Goal: Task Accomplishment & Management: Use online tool/utility

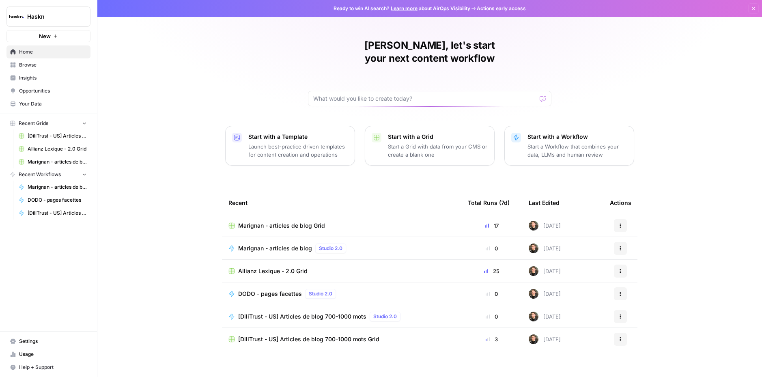
click at [24, 65] on span "Browse" at bounding box center [53, 64] width 68 height 7
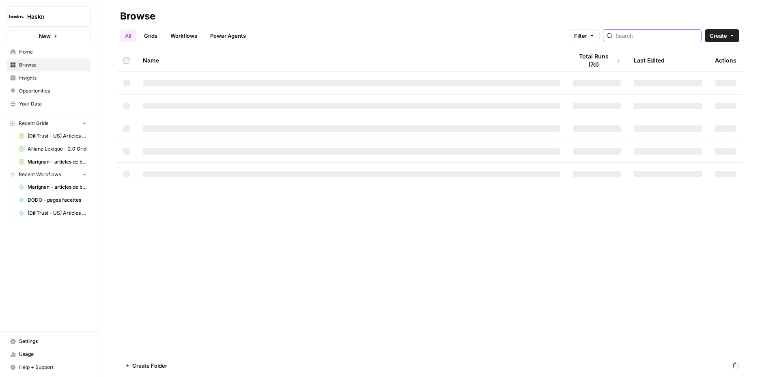
click at [655, 36] on input "search" at bounding box center [657, 36] width 82 height 8
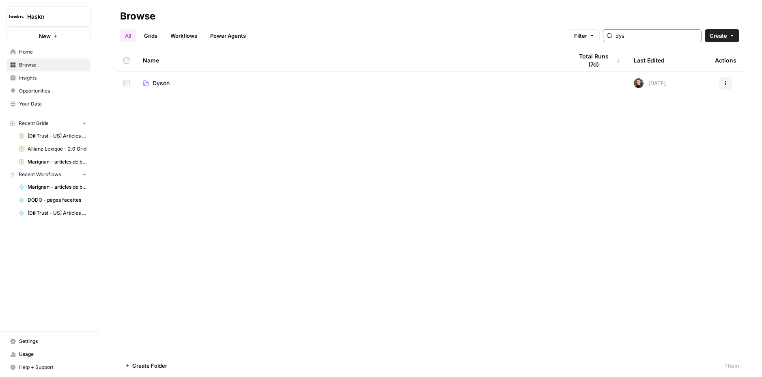
type input "dys"
click at [160, 86] on span "Dyson" at bounding box center [161, 83] width 17 height 8
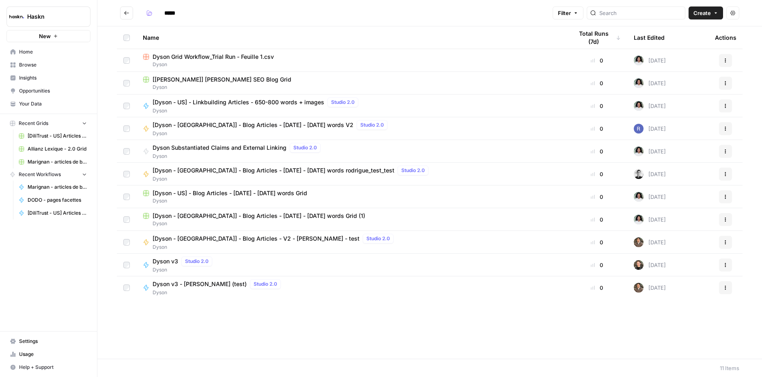
click at [175, 262] on span "Dyson v3" at bounding box center [166, 261] width 26 height 8
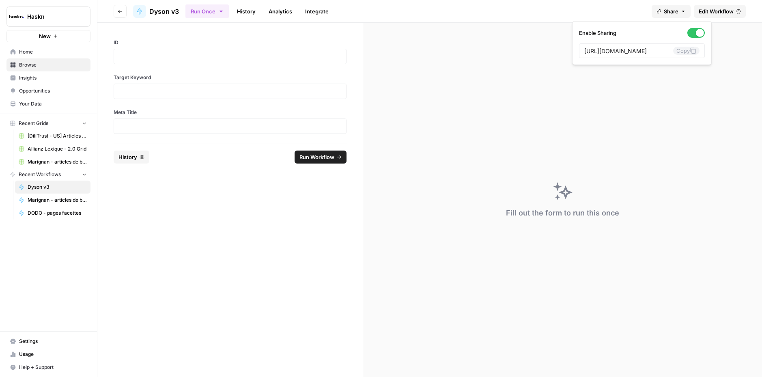
scroll to position [0, 155]
click at [675, 14] on span "Share" at bounding box center [671, 11] width 15 height 8
click at [678, 13] on button "Share" at bounding box center [671, 11] width 39 height 13
click at [715, 13] on span "Edit Workflow" at bounding box center [716, 11] width 35 height 8
click at [668, 18] on header "Go back Dyson v3 Run Once History Analytics Integrate Share Edit Workflow" at bounding box center [429, 11] width 665 height 23
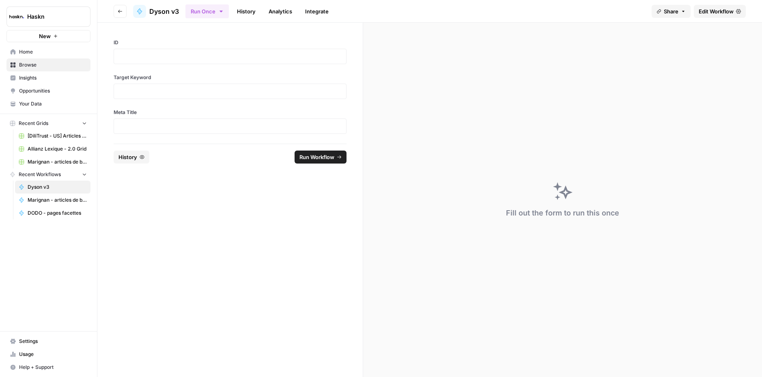
click at [713, 12] on span "Edit Workflow" at bounding box center [716, 11] width 35 height 8
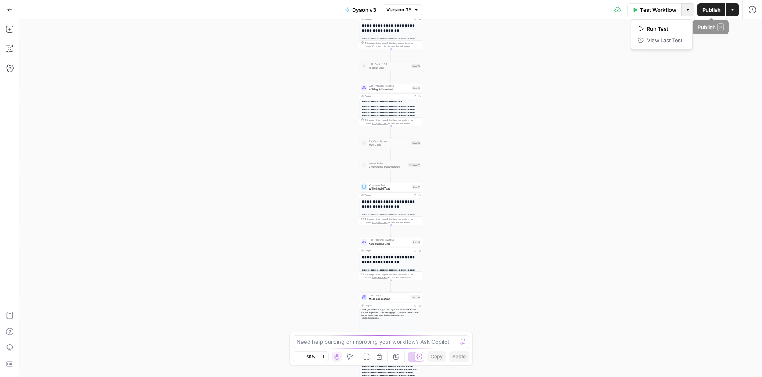
click at [691, 10] on button "Options" at bounding box center [687, 9] width 13 height 13
click at [690, 10] on icon "button" at bounding box center [688, 9] width 5 height 5
click at [734, 11] on icon "button" at bounding box center [732, 9] width 5 height 5
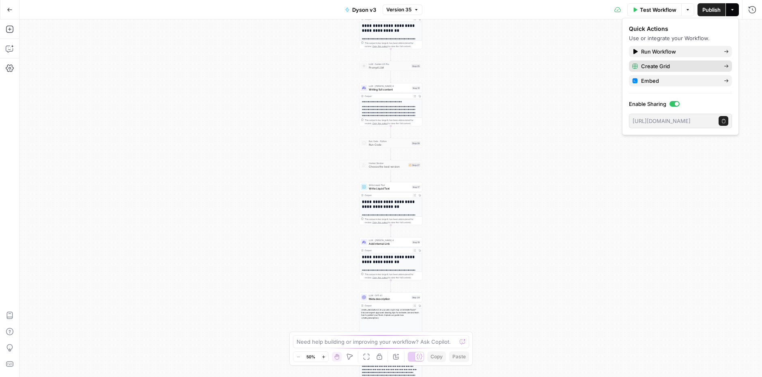
click at [672, 62] on span "Create Grid" at bounding box center [679, 66] width 76 height 8
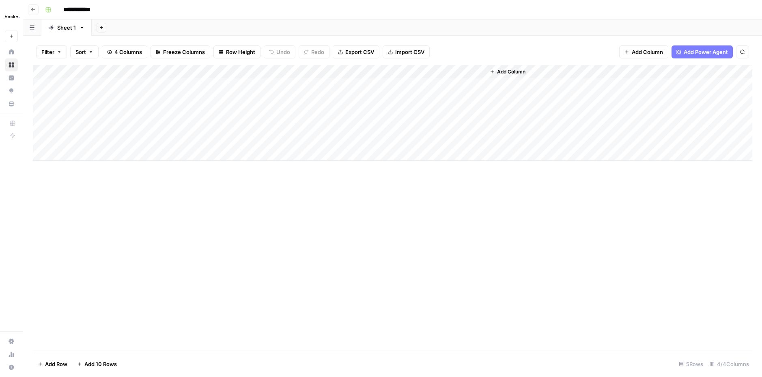
click at [108, 86] on div "Add Column" at bounding box center [393, 113] width 720 height 96
click at [85, 162] on div "Add Column" at bounding box center [393, 208] width 720 height 286
click at [85, 154] on div "Add Column" at bounding box center [393, 113] width 720 height 96
click at [84, 172] on div "Add Column" at bounding box center [393, 120] width 720 height 110
click at [85, 149] on div "Add Column" at bounding box center [393, 126] width 720 height 123
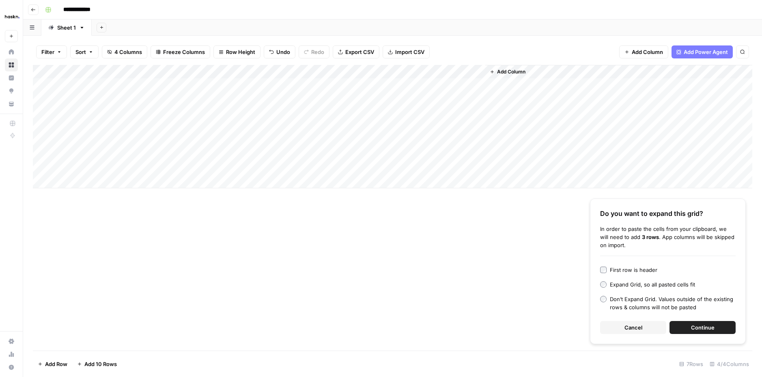
click at [682, 328] on button "Continue" at bounding box center [703, 327] width 66 height 13
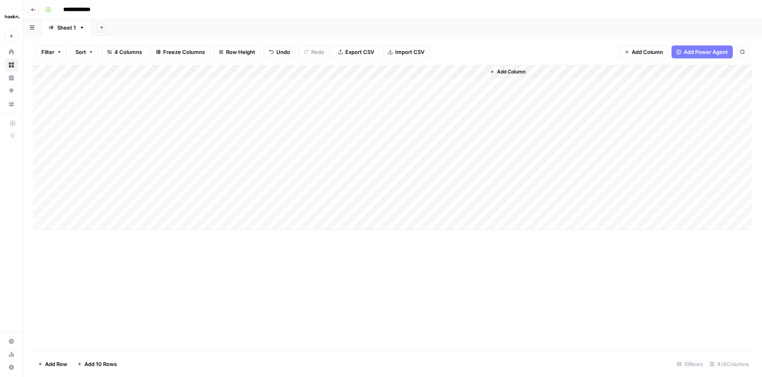
click at [254, 92] on div "Add Column" at bounding box center [393, 147] width 720 height 165
click at [328, 88] on div "Add Column" at bounding box center [393, 147] width 720 height 165
drag, startPoint x: 336, startPoint y: 109, endPoint x: 333, endPoint y: 99, distance: 10.9
click at [336, 109] on div "Add Column" at bounding box center [393, 147] width 720 height 165
click at [330, 87] on div "Add Column" at bounding box center [393, 147] width 720 height 165
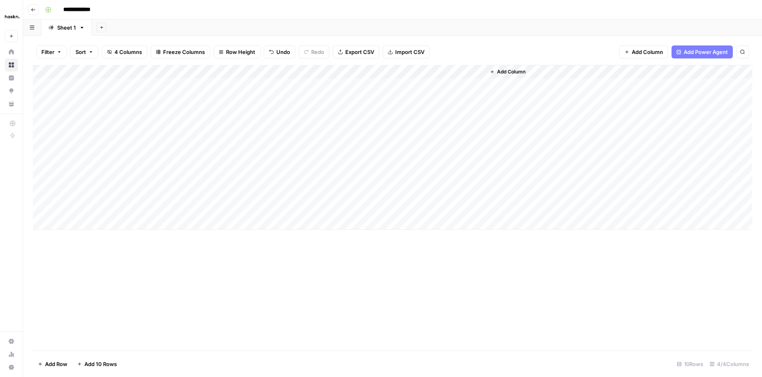
click at [395, 84] on div "Add Column" at bounding box center [393, 147] width 720 height 165
click at [395, 84] on textarea "**********" at bounding box center [360, 85] width 130 height 11
click at [416, 90] on textarea "**********" at bounding box center [360, 85] width 130 height 11
type textarea "**********"
drag, startPoint x: 376, startPoint y: 87, endPoint x: 413, endPoint y: 95, distance: 38.1
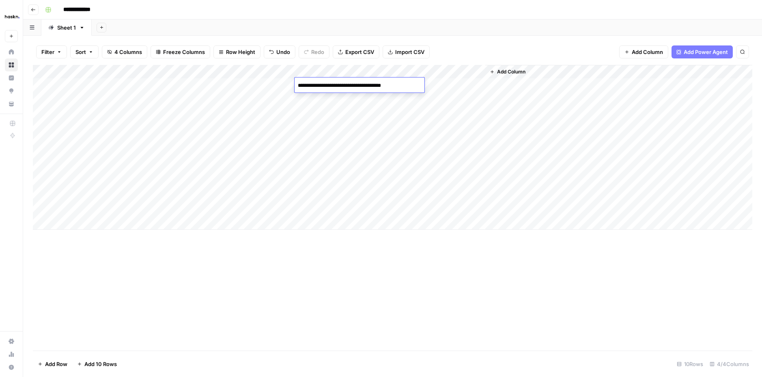
click at [413, 95] on body "**********" at bounding box center [381, 188] width 762 height 377
click at [387, 95] on div "Add Column" at bounding box center [393, 147] width 720 height 165
type textarea "**********"
click at [386, 111] on div "Add Column" at bounding box center [393, 147] width 720 height 165
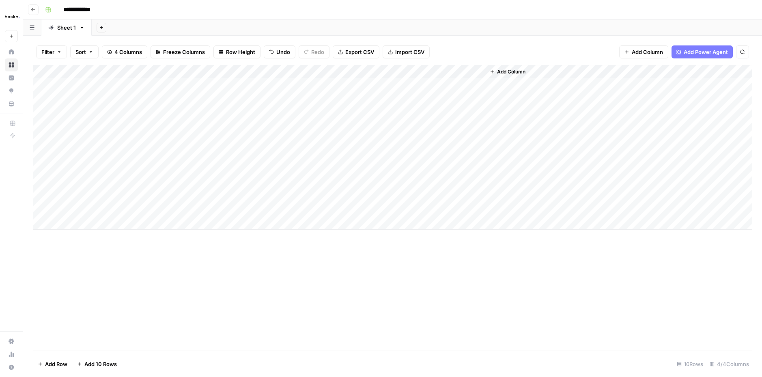
click at [386, 111] on div "Add Column" at bounding box center [393, 147] width 720 height 165
click at [386, 127] on div "Add Column" at bounding box center [393, 147] width 720 height 165
type textarea "**********"
click at [379, 84] on div "Add Column" at bounding box center [393, 147] width 720 height 165
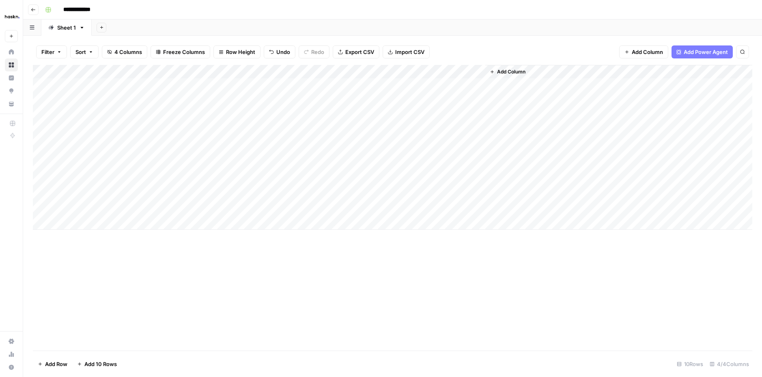
click at [379, 84] on div "Add Column" at bounding box center [393, 147] width 720 height 165
click at [379, 85] on textarea "**********" at bounding box center [360, 85] width 130 height 11
type textarea "**********"
drag, startPoint x: 354, startPoint y: 98, endPoint x: 354, endPoint y: 104, distance: 6.5
click at [354, 100] on div "Add Column" at bounding box center [393, 147] width 720 height 165
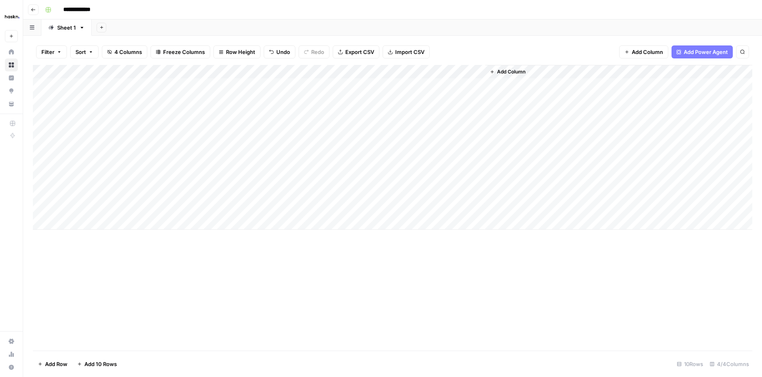
click at [357, 98] on div "Add Column" at bounding box center [393, 147] width 720 height 165
click at [356, 99] on textarea "**********" at bounding box center [360, 99] width 130 height 11
click at [352, 99] on textarea "**********" at bounding box center [360, 99] width 130 height 11
type textarea "**********"
click at [375, 112] on div "Add Column" at bounding box center [393, 147] width 720 height 165
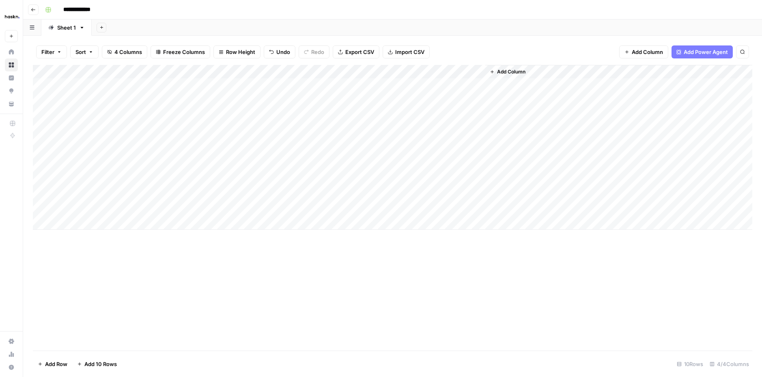
click at [375, 112] on div "Add Column" at bounding box center [393, 147] width 720 height 165
click at [375, 113] on textarea "**********" at bounding box center [360, 113] width 130 height 11
type textarea "**********"
click at [373, 123] on div "Add Column" at bounding box center [393, 147] width 720 height 165
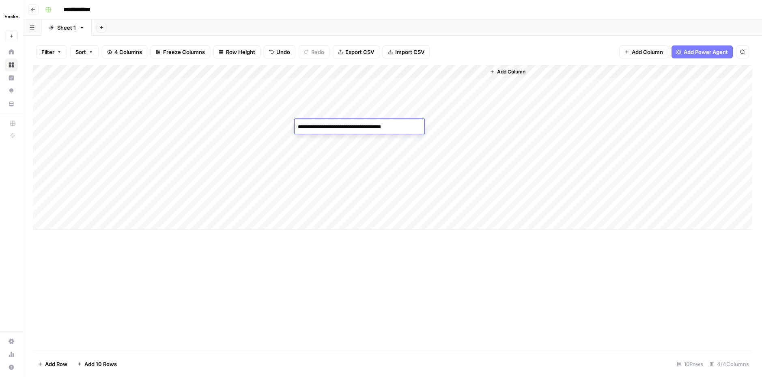
click at [374, 127] on textarea "**********" at bounding box center [360, 126] width 130 height 11
type textarea "**********"
click at [378, 138] on div "Add Column" at bounding box center [393, 147] width 720 height 165
type textarea "**********"
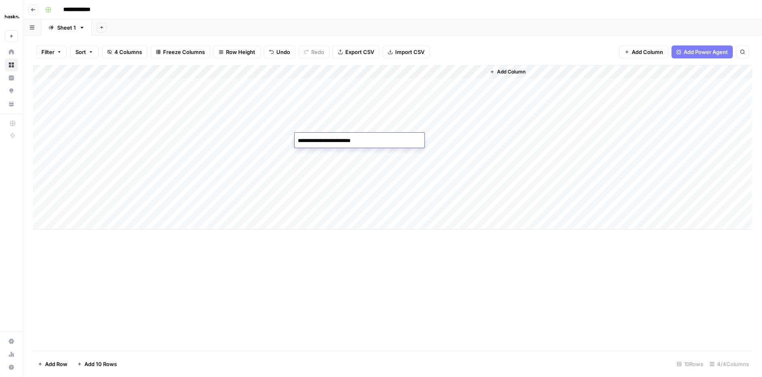
click at [367, 122] on div "Add Column" at bounding box center [393, 147] width 720 height 165
drag, startPoint x: 372, startPoint y: 126, endPoint x: 410, endPoint y: 126, distance: 37.7
click at [410, 126] on textarea "**********" at bounding box center [360, 126] width 130 height 11
click at [385, 139] on div "Add Column" at bounding box center [393, 147] width 720 height 165
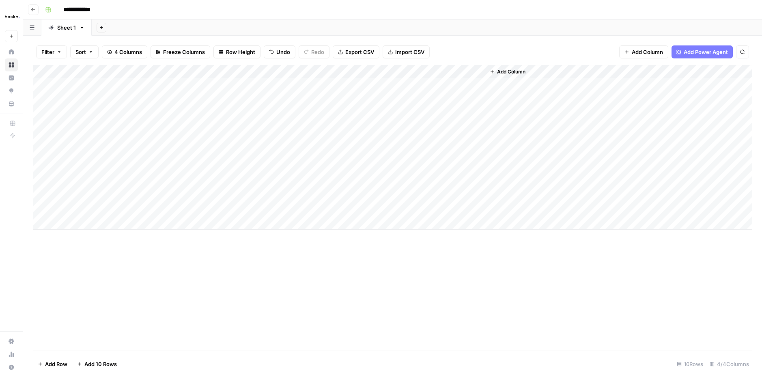
click at [385, 139] on div "Add Column" at bounding box center [393, 147] width 720 height 165
type textarea "**********"
click at [372, 151] on div "Add Column" at bounding box center [393, 147] width 720 height 165
type textarea "**********"
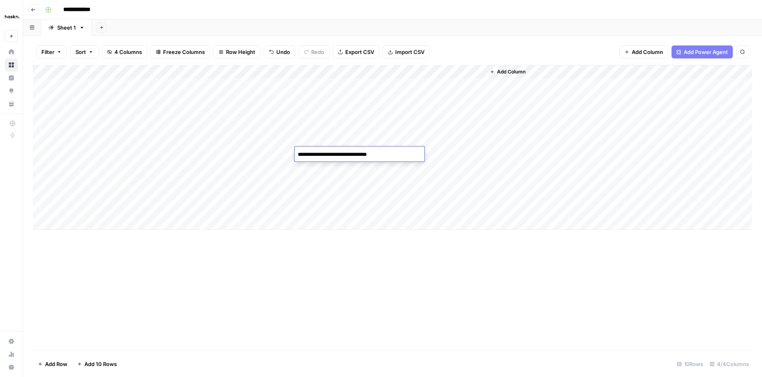
click at [373, 164] on div "Add Column" at bounding box center [393, 147] width 720 height 165
type textarea "**********"
click at [375, 174] on div "**********" at bounding box center [360, 167] width 130 height 15
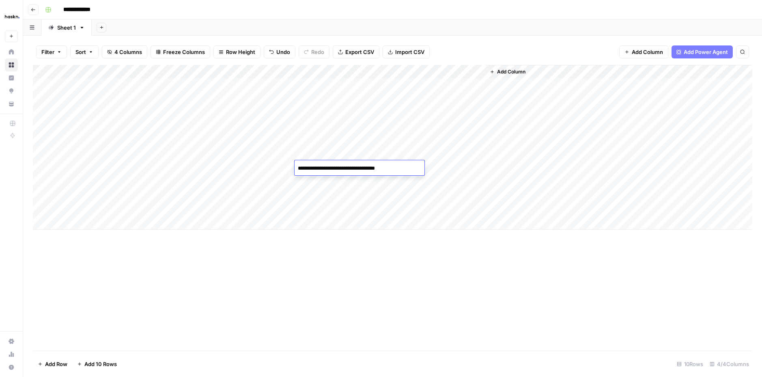
click at [375, 178] on div "Add Column" at bounding box center [393, 147] width 720 height 165
type textarea "**********"
click at [367, 193] on div "Add Column" at bounding box center [393, 147] width 720 height 165
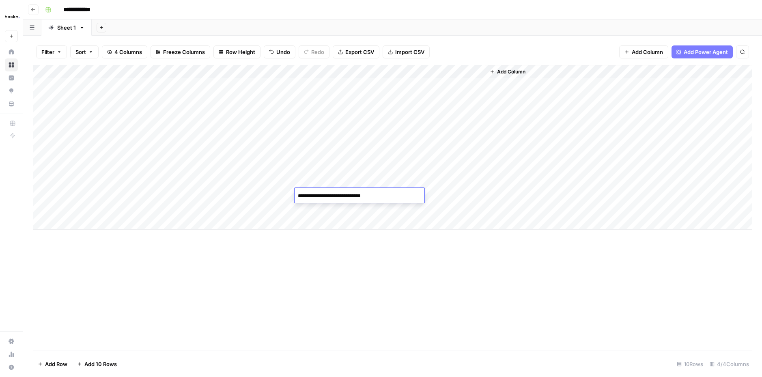
click at [364, 207] on div "Add Column" at bounding box center [393, 147] width 720 height 165
type textarea "**********"
click at [369, 246] on div "Add Column" at bounding box center [393, 208] width 720 height 286
click at [405, 73] on div "Add Column" at bounding box center [393, 147] width 720 height 165
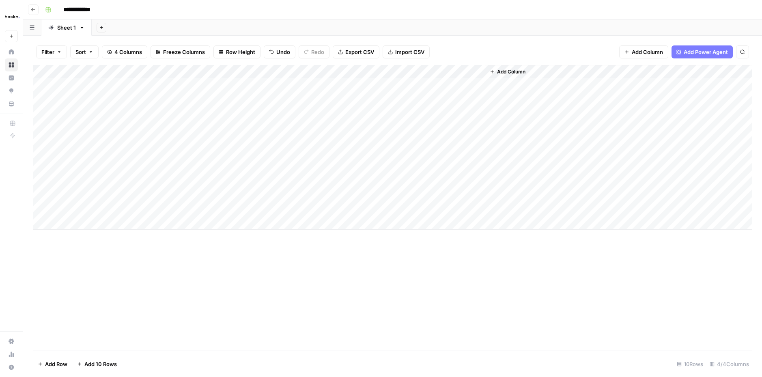
click at [466, 72] on div "Add Column" at bounding box center [393, 147] width 720 height 165
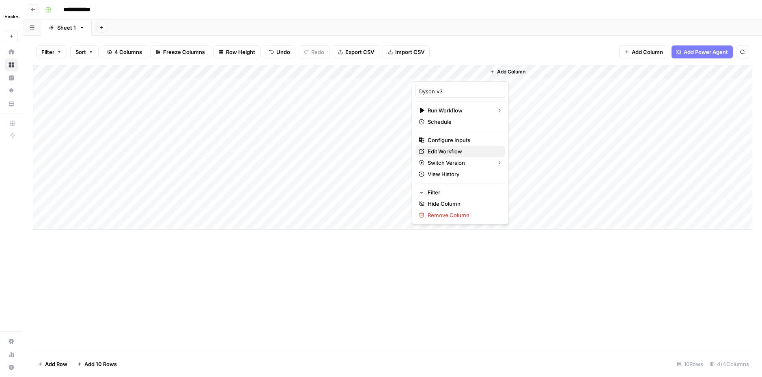
click at [457, 152] on span "Edit Workflow" at bounding box center [463, 151] width 71 height 8
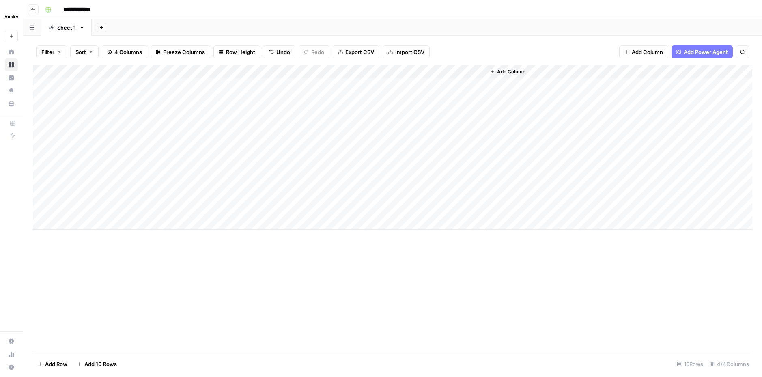
click at [449, 85] on div "Add Column" at bounding box center [393, 147] width 720 height 165
click at [447, 98] on div "Add Column" at bounding box center [393, 147] width 720 height 165
click at [99, 228] on div "Add Column" at bounding box center [393, 147] width 720 height 165
click at [99, 238] on div "Add Column" at bounding box center [393, 154] width 720 height 179
click at [96, 249] on div "Add Column" at bounding box center [393, 161] width 720 height 192
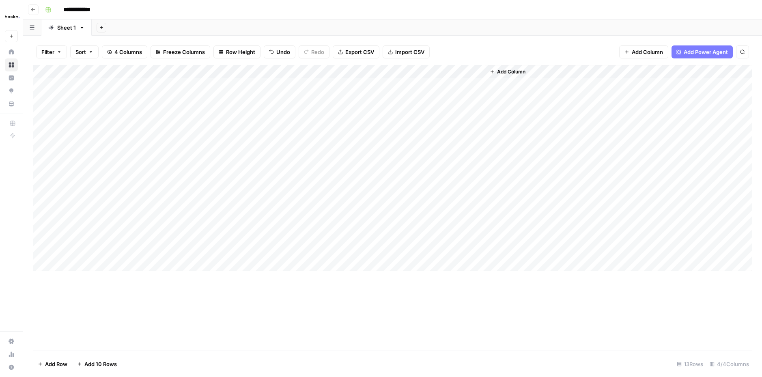
drag, startPoint x: 94, startPoint y: 266, endPoint x: 91, endPoint y: 273, distance: 7.8
click at [94, 266] on div "Add Column" at bounding box center [393, 168] width 720 height 206
click at [91, 276] on div "Add Column" at bounding box center [393, 175] width 720 height 220
click at [93, 286] on div "Add Column" at bounding box center [393, 182] width 720 height 234
click at [468, 86] on div "Add Column" at bounding box center [393, 189] width 720 height 248
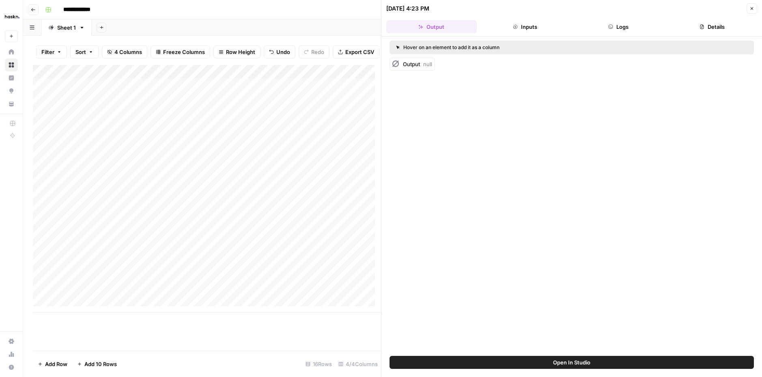
click at [750, 13] on button "Close" at bounding box center [752, 8] width 11 height 11
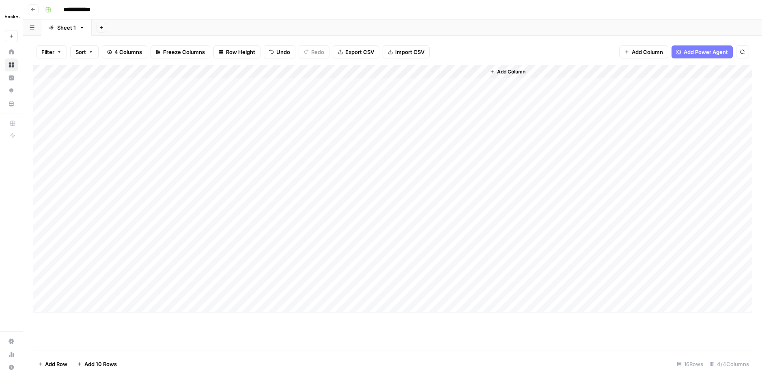
click at [422, 80] on div "Add Column" at bounding box center [393, 189] width 720 height 248
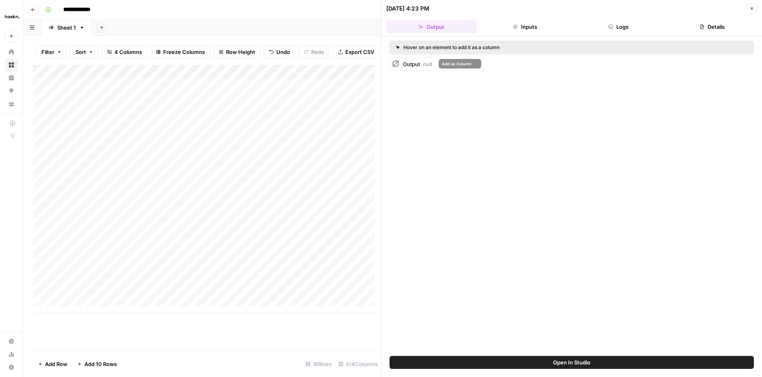
click at [418, 70] on div "Output null" at bounding box center [412, 64] width 45 height 13
click at [750, 9] on icon "button" at bounding box center [752, 8] width 5 height 5
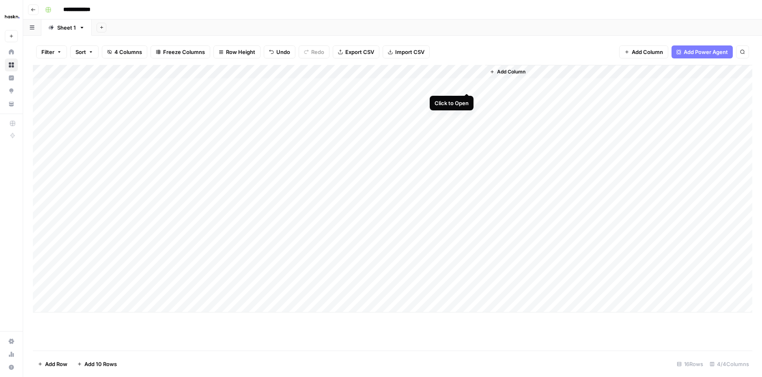
click at [466, 85] on div "Add Column" at bounding box center [393, 189] width 720 height 248
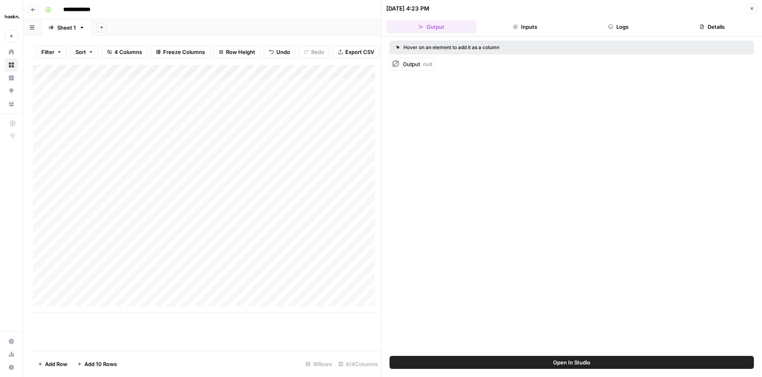
click at [408, 65] on span "Output" at bounding box center [411, 64] width 17 height 6
click at [750, 8] on icon "button" at bounding box center [752, 8] width 5 height 5
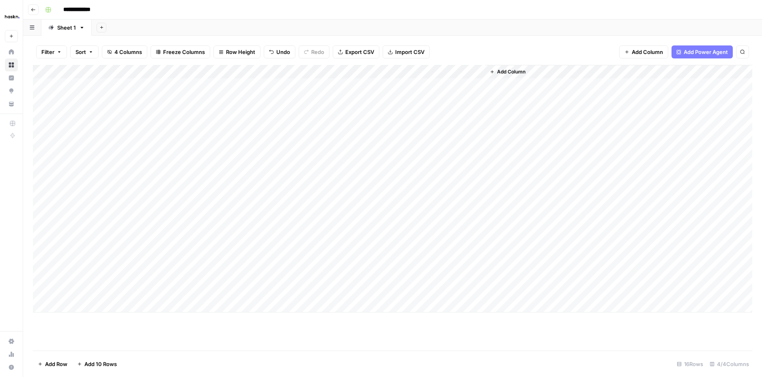
click at [520, 75] on span "Add Column" at bounding box center [511, 71] width 28 height 7
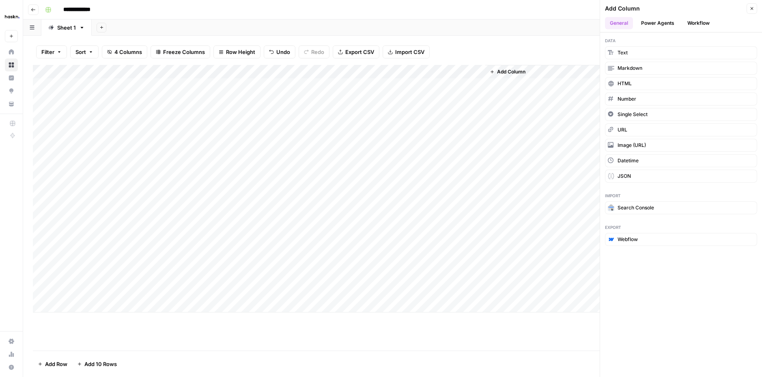
click at [522, 100] on div "Add Column" at bounding box center [618, 189] width 267 height 248
click at [416, 96] on div "Add Column" at bounding box center [393, 189] width 720 height 248
drag, startPoint x: 751, startPoint y: 10, endPoint x: 415, endPoint y: 73, distance: 341.9
click at [751, 10] on icon "button" at bounding box center [752, 8] width 5 height 5
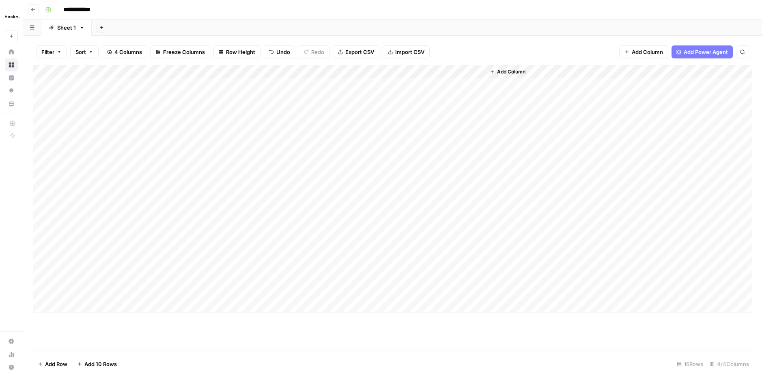
click at [436, 97] on div "Add Column" at bounding box center [393, 189] width 720 height 248
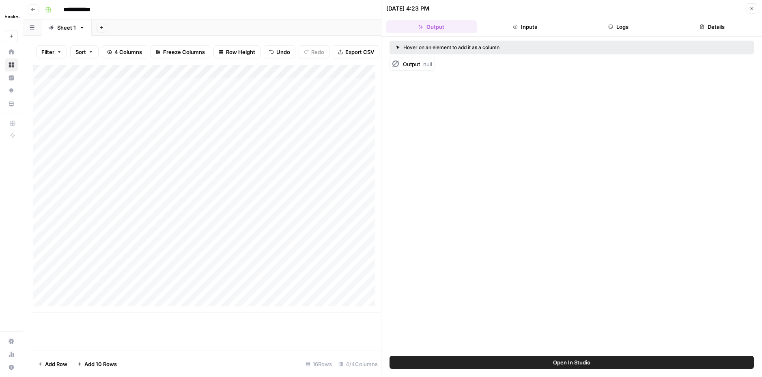
drag, startPoint x: 712, startPoint y: 22, endPoint x: 719, endPoint y: 22, distance: 6.5
click at [712, 23] on button "Details" at bounding box center [712, 26] width 91 height 13
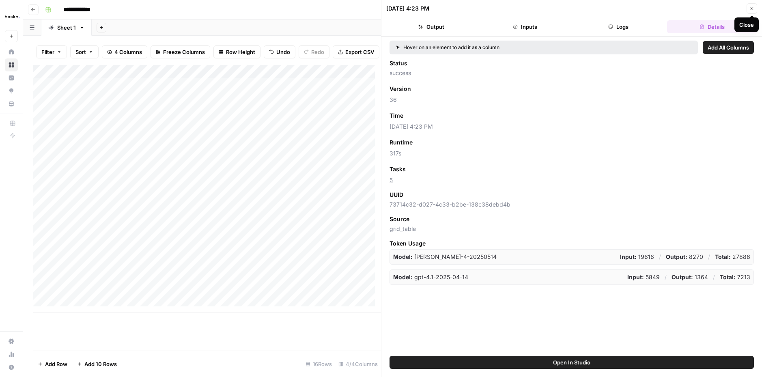
drag, startPoint x: 753, startPoint y: 7, endPoint x: 724, endPoint y: 15, distance: 29.9
click at [752, 8] on icon "button" at bounding box center [752, 8] width 3 height 3
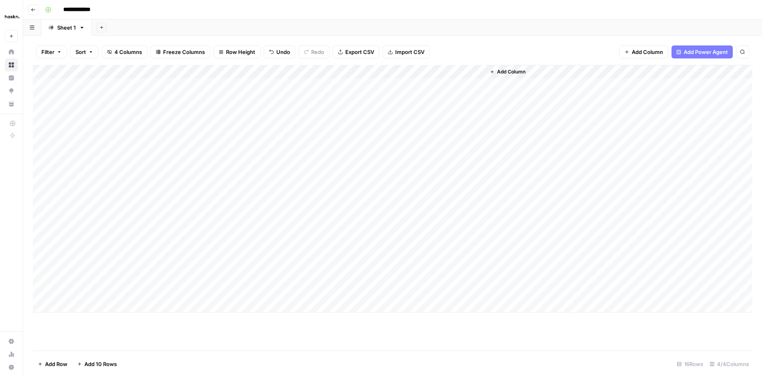
click at [466, 71] on div "Add Column" at bounding box center [393, 189] width 720 height 248
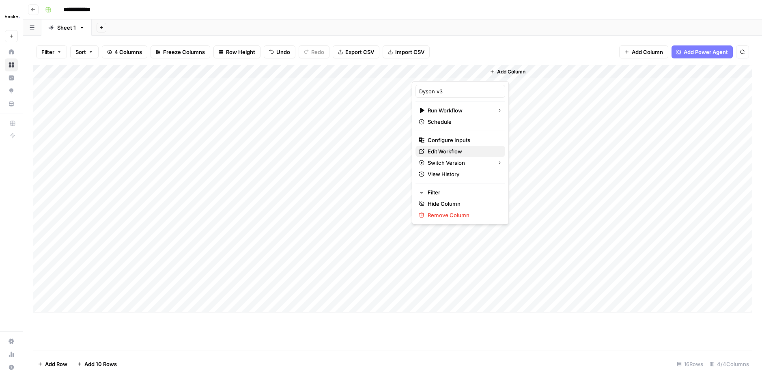
click at [446, 149] on span "Edit Workflow" at bounding box center [463, 151] width 71 height 8
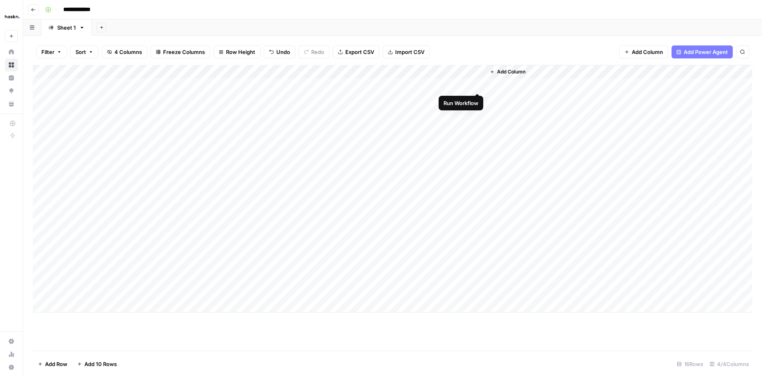
click at [478, 84] on div "Add Column" at bounding box center [393, 189] width 720 height 248
click at [475, 97] on div "Add Column" at bounding box center [393, 189] width 720 height 248
click at [455, 113] on div "Add Column" at bounding box center [393, 189] width 720 height 248
drag, startPoint x: 412, startPoint y: 223, endPoint x: 460, endPoint y: 303, distance: 93.4
click at [460, 303] on div "Add Column" at bounding box center [393, 189] width 720 height 248
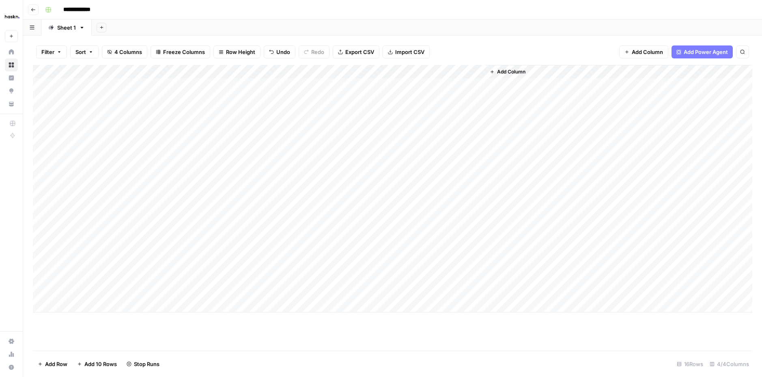
click at [533, 255] on div "Add Column" at bounding box center [618, 189] width 267 height 248
click at [509, 223] on div "Add Column" at bounding box center [618, 189] width 267 height 248
click at [500, 203] on div "Add Column" at bounding box center [618, 189] width 267 height 248
drag, startPoint x: 480, startPoint y: 225, endPoint x: 474, endPoint y: 290, distance: 64.8
click at [474, 290] on div "Add Column" at bounding box center [393, 189] width 720 height 248
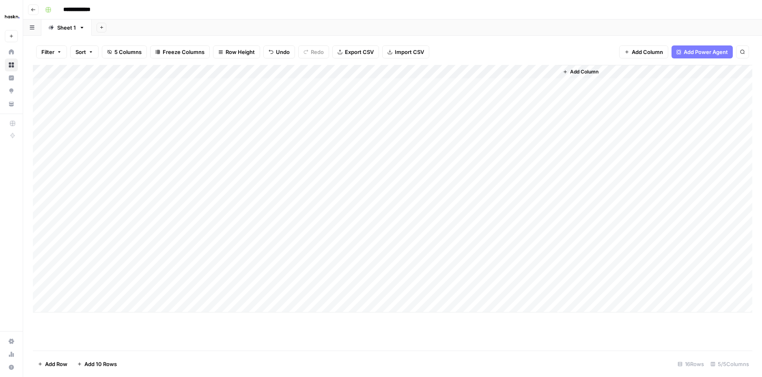
click at [515, 84] on div "Add Column" at bounding box center [393, 189] width 720 height 248
click at [550, 84] on div "Add Column" at bounding box center [393, 189] width 720 height 248
click at [469, 73] on div "Add Column" at bounding box center [393, 189] width 720 height 248
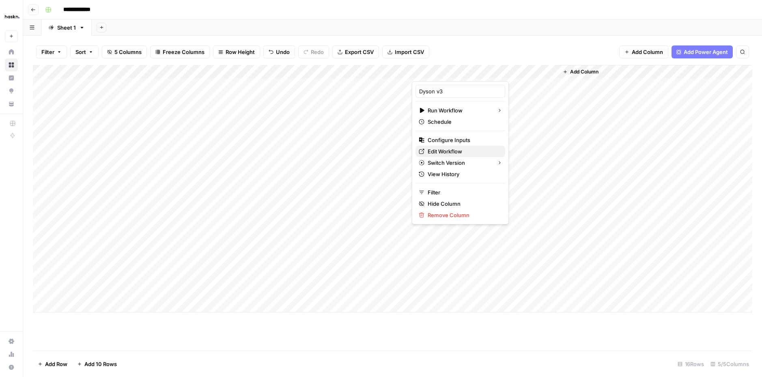
click at [456, 153] on span "Edit Workflow" at bounding box center [463, 151] width 71 height 8
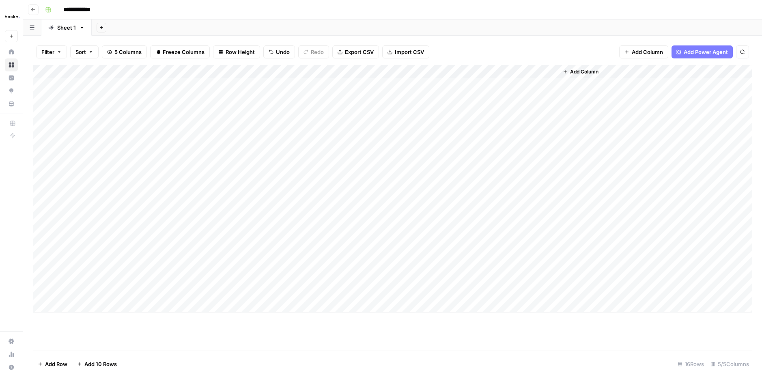
click at [382, 99] on div "Add Column" at bounding box center [393, 189] width 720 height 248
click at [477, 84] on div "Add Column" at bounding box center [393, 189] width 720 height 248
click at [477, 99] on div "Add Column" at bounding box center [393, 189] width 720 height 248
click at [477, 111] on div "Add Column" at bounding box center [393, 189] width 720 height 248
click at [525, 100] on div "Add Column" at bounding box center [393, 189] width 720 height 248
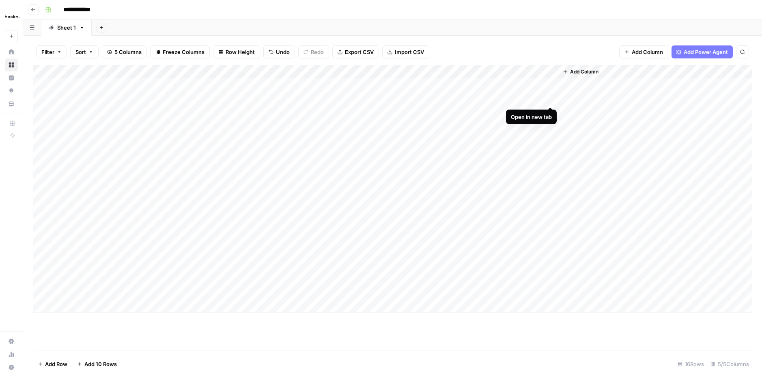
click at [548, 99] on div "Add Column" at bounding box center [393, 189] width 720 height 248
click at [480, 84] on div "Add Column" at bounding box center [393, 189] width 720 height 248
click at [476, 110] on div "Add Column" at bounding box center [393, 189] width 720 height 248
click at [219, 81] on div "Add Column" at bounding box center [393, 189] width 720 height 248
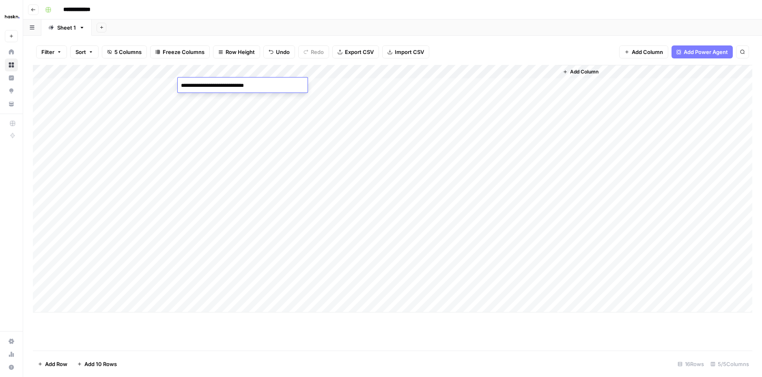
click at [219, 81] on textarea "**********" at bounding box center [243, 85] width 130 height 11
click at [475, 83] on div "Add Column" at bounding box center [393, 189] width 720 height 248
click at [478, 111] on div "Add Column" at bounding box center [393, 189] width 720 height 248
click at [467, 72] on div "Add Column" at bounding box center [393, 189] width 720 height 248
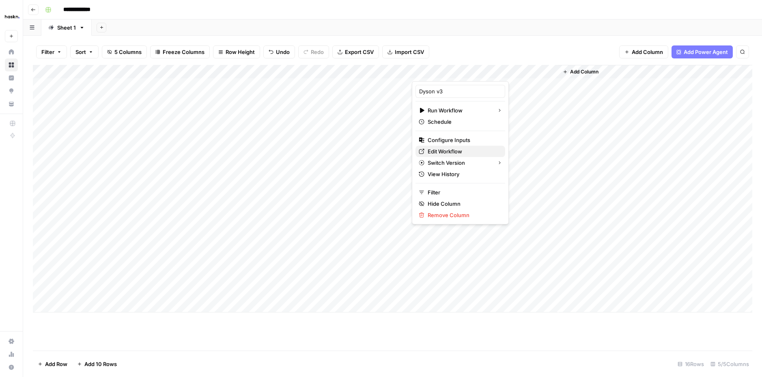
click at [460, 149] on span "Edit Workflow" at bounding box center [463, 151] width 71 height 8
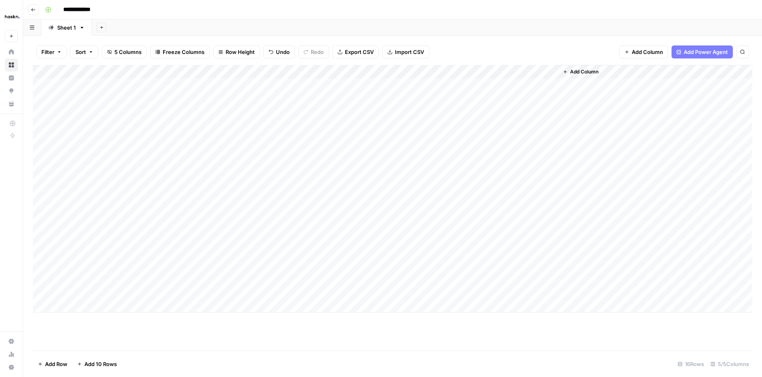
click at [229, 98] on div "Add Column" at bounding box center [393, 189] width 720 height 248
click at [479, 99] on div "Add Column" at bounding box center [393, 189] width 720 height 248
click at [475, 112] on div "Add Column" at bounding box center [393, 189] width 720 height 248
click at [363, 128] on div "Add Column" at bounding box center [393, 189] width 720 height 248
click at [447, 125] on div "Add Column" at bounding box center [393, 189] width 720 height 248
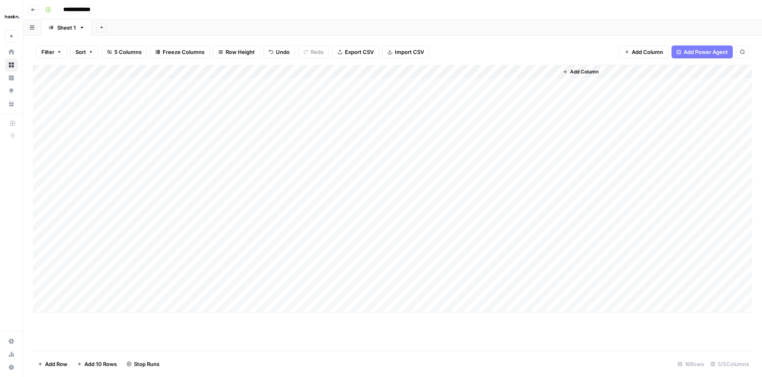
click at [448, 138] on div "Add Column" at bounding box center [393, 189] width 720 height 248
click at [478, 84] on div "Add Column" at bounding box center [393, 189] width 720 height 248
click at [478, 85] on div "Add Column" at bounding box center [393, 189] width 720 height 248
click at [467, 74] on div "Add Column" at bounding box center [393, 189] width 720 height 248
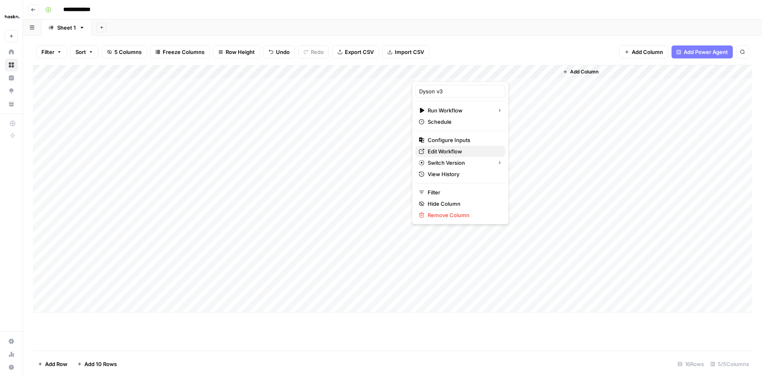
click at [437, 152] on span "Edit Workflow" at bounding box center [463, 151] width 71 height 8
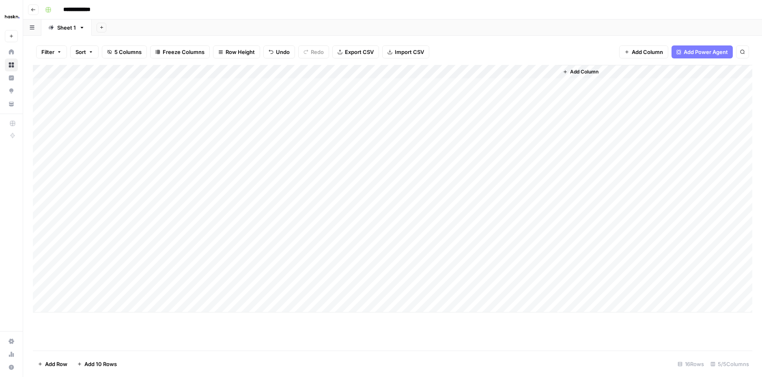
click at [451, 97] on div "Add Column" at bounding box center [393, 189] width 720 height 248
click at [477, 97] on div "Add Column" at bounding box center [393, 189] width 720 height 248
click at [265, 369] on footer "Add Row Add 10 Rows 16 Rows 5/5 Columns" at bounding box center [393, 364] width 720 height 26
click at [493, 335] on div "Add Column" at bounding box center [393, 208] width 720 height 286
click at [550, 98] on div "Add Column" at bounding box center [393, 189] width 720 height 248
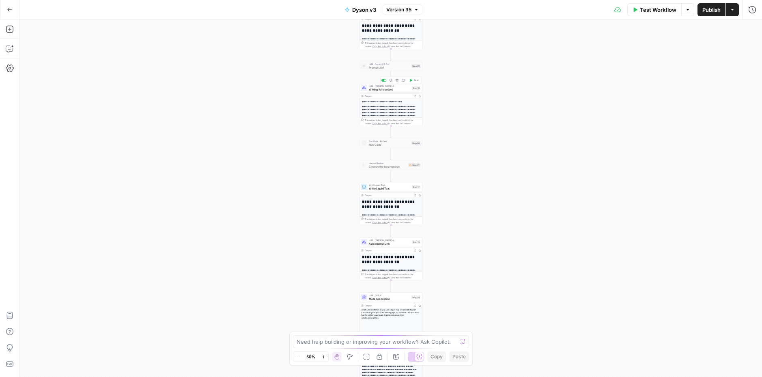
click at [375, 95] on div "Output" at bounding box center [388, 96] width 46 height 3
click at [375, 90] on span "Writing full content" at bounding box center [389, 89] width 41 height 4
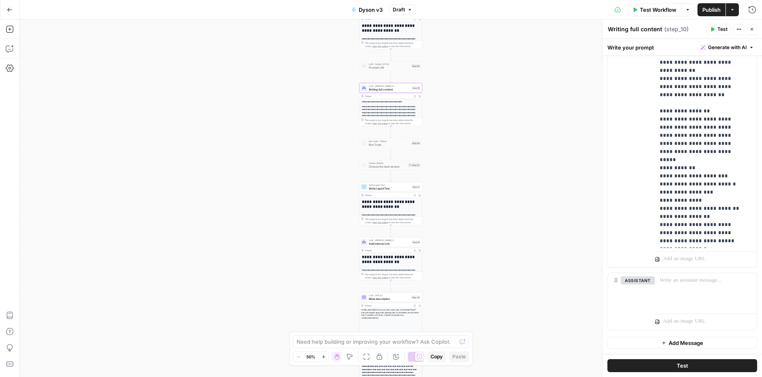
scroll to position [4753, 0]
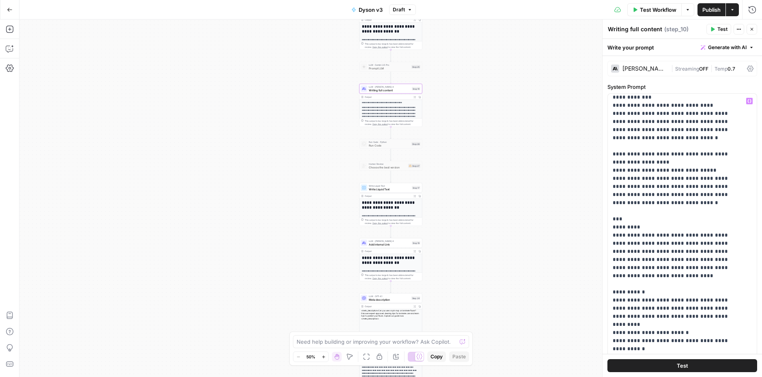
scroll to position [1559, 0]
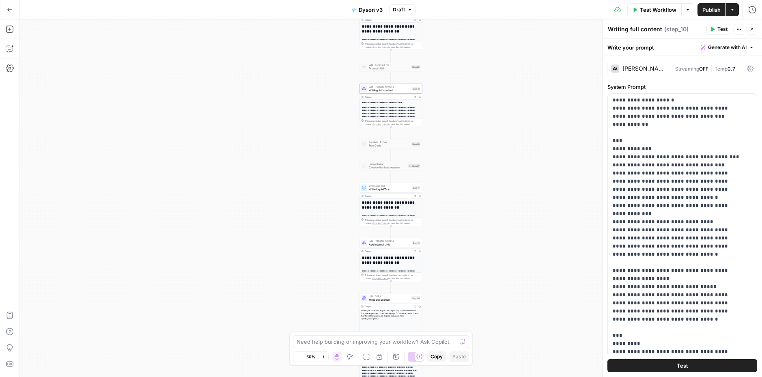
click at [712, 9] on span "Publish" at bounding box center [712, 10] width 18 height 8
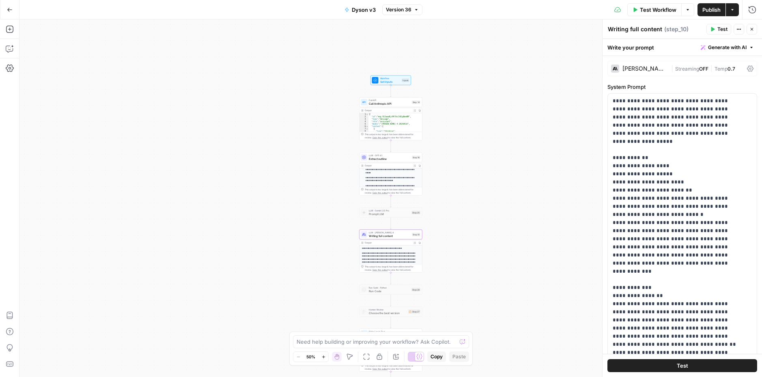
scroll to position [66, 0]
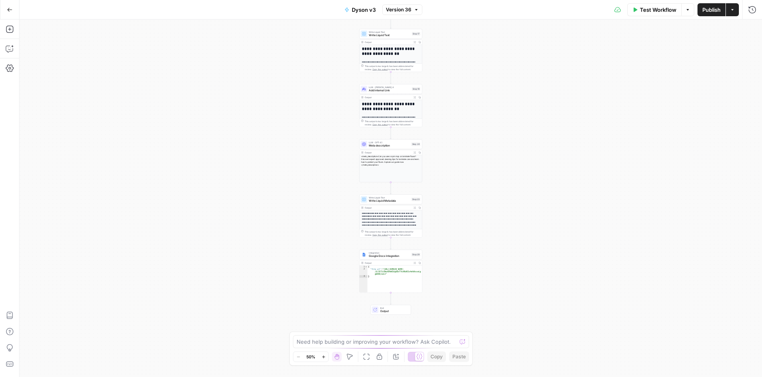
click at [384, 262] on div "Output" at bounding box center [388, 262] width 46 height 3
drag, startPoint x: 369, startPoint y: 258, endPoint x: 365, endPoint y: 254, distance: 5.8
click at [369, 258] on div "Integration Google Docs Integration Step 29 Copy step Delete step Add Note Test" at bounding box center [391, 255] width 63 height 10
click at [655, 65] on input "Authentication" at bounding box center [677, 66] width 129 height 8
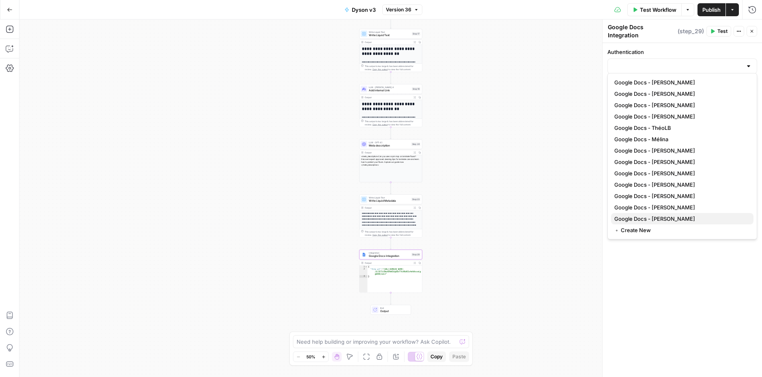
click at [668, 218] on span "Google Docs - Andréa" at bounding box center [680, 219] width 133 height 8
type input "Google Docs - Andréa"
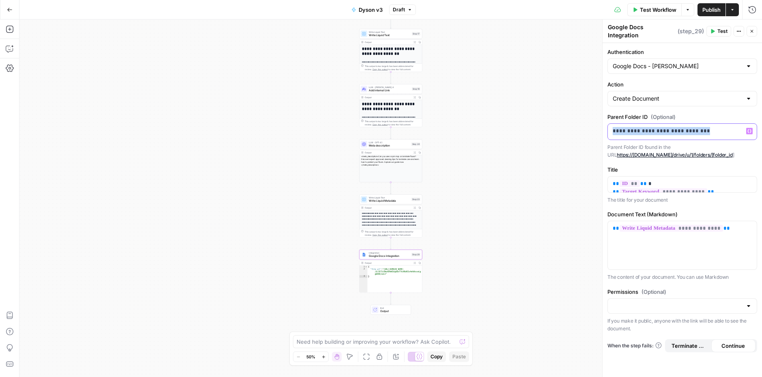
drag, startPoint x: 614, startPoint y: 127, endPoint x: 755, endPoint y: 126, distance: 140.8
click at [755, 126] on div "**********" at bounding box center [682, 132] width 149 height 16
click at [704, 10] on span "Publish" at bounding box center [712, 10] width 18 height 8
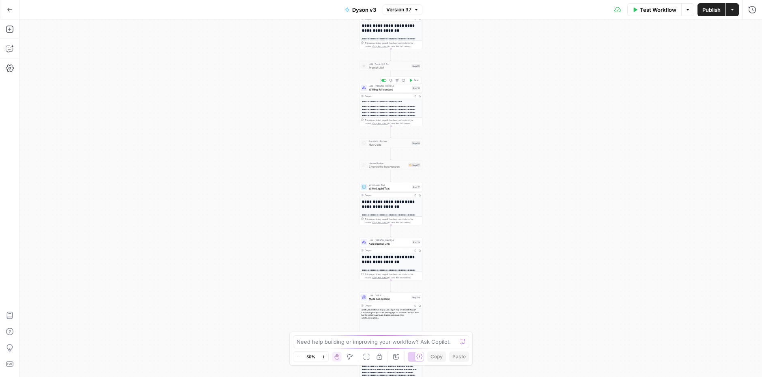
click at [385, 91] on span "Writing full content" at bounding box center [389, 89] width 41 height 4
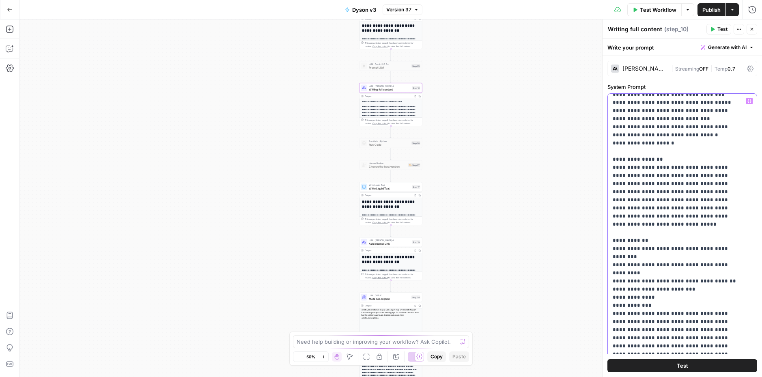
scroll to position [547, 0]
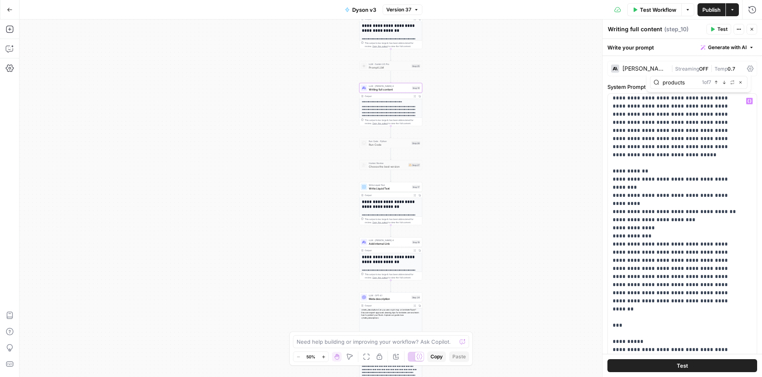
type input "products"
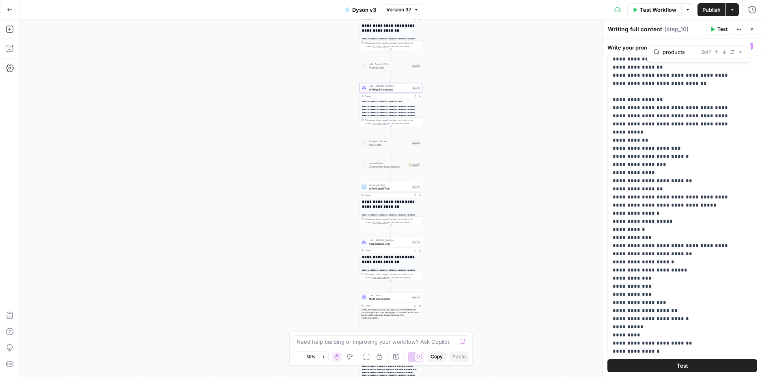
scroll to position [3428, 0]
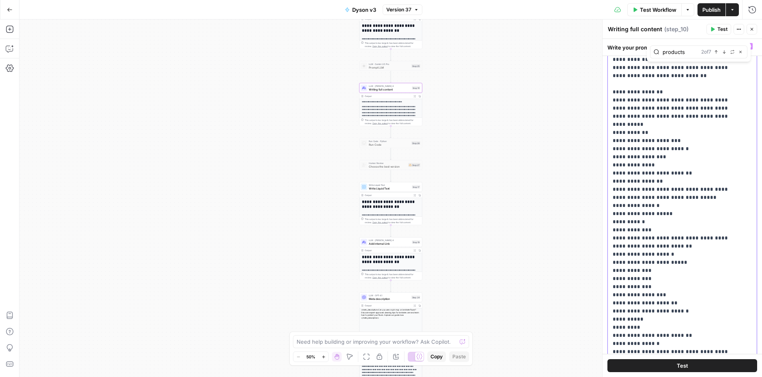
click at [710, 4] on button "Publish" at bounding box center [712, 9] width 28 height 13
drag, startPoint x: 668, startPoint y: 205, endPoint x: 683, endPoint y: 207, distance: 15.9
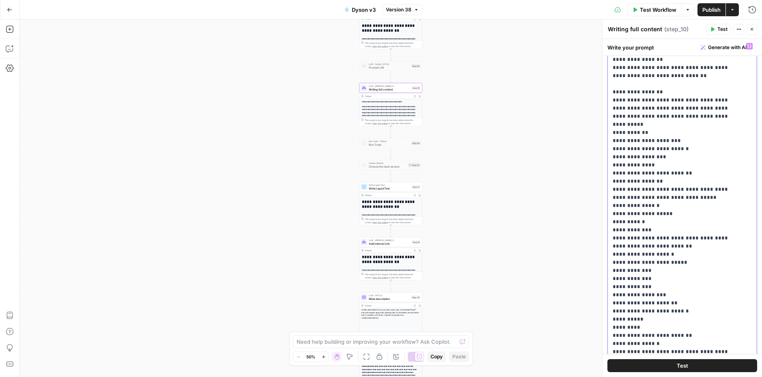
drag, startPoint x: 615, startPoint y: 214, endPoint x: 654, endPoint y: 220, distance: 39.4
copy p "**********"
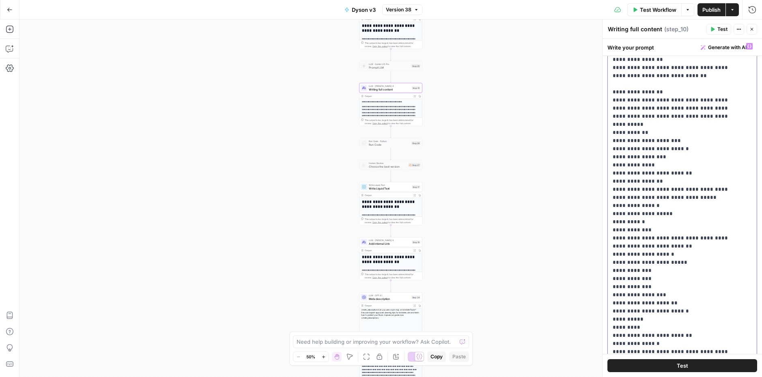
drag, startPoint x: 655, startPoint y: 222, endPoint x: 607, endPoint y: 211, distance: 49.1
drag, startPoint x: 617, startPoint y: 207, endPoint x: 645, endPoint y: 206, distance: 28.4
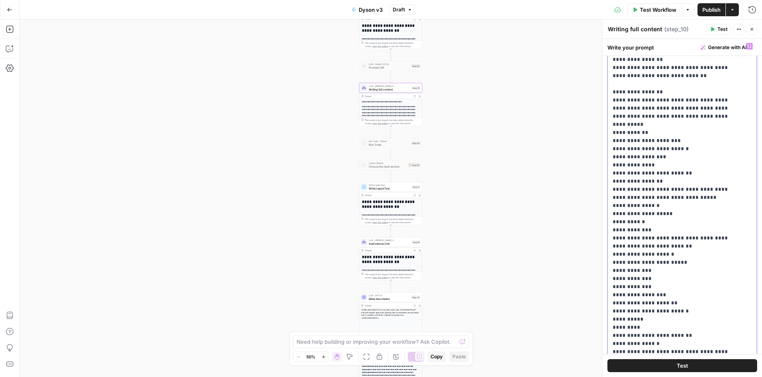
drag, startPoint x: 655, startPoint y: 216, endPoint x: 655, endPoint y: 221, distance: 4.5
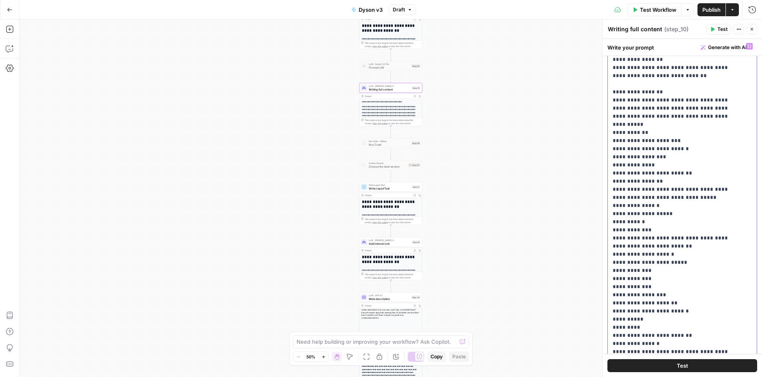
click at [640, 11] on span "Test Workflow" at bounding box center [658, 10] width 37 height 8
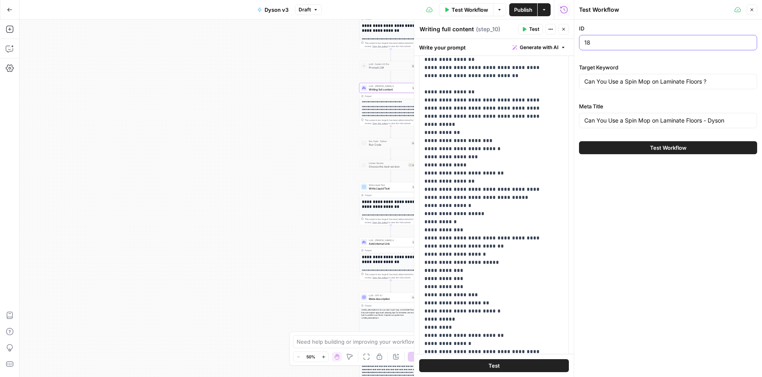
drag, startPoint x: 588, startPoint y: 40, endPoint x: 595, endPoint y: 43, distance: 7.6
click at [595, 43] on input "18" at bounding box center [668, 43] width 168 height 8
type input "1"
type input "97"
click at [640, 80] on input "Can You Use a Spin Mop on Laminate Floors ?" at bounding box center [668, 82] width 168 height 8
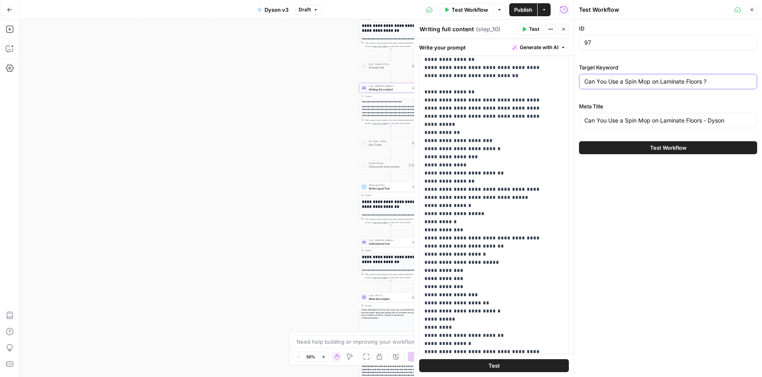
click at [640, 80] on input "Can You Use a Spin Mop on Laminate Floors ?" at bounding box center [668, 82] width 168 height 8
paste input "what hair products should I use"
type input "what hair products should I use"
drag, startPoint x: 700, startPoint y: 121, endPoint x: 543, endPoint y: 107, distance: 158.1
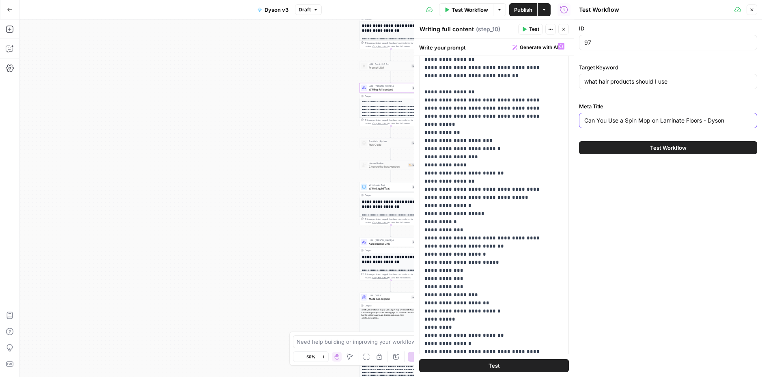
click at [543, 107] on body "Haskn New Home Browse Insights Opportunities Your Data Recent Grids [DiliTrust …" at bounding box center [381, 188] width 762 height 377
paste input "what hair products should I use"
type input "what hair products should I use? - Dyson"
click at [663, 147] on span "Test Workflow" at bounding box center [668, 148] width 37 height 8
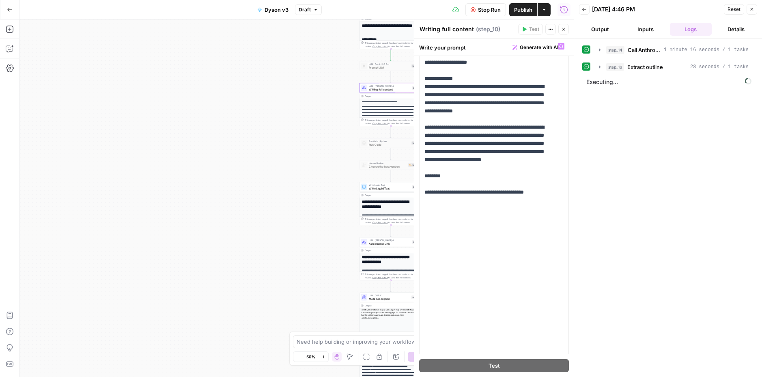
scroll to position [4965, 0]
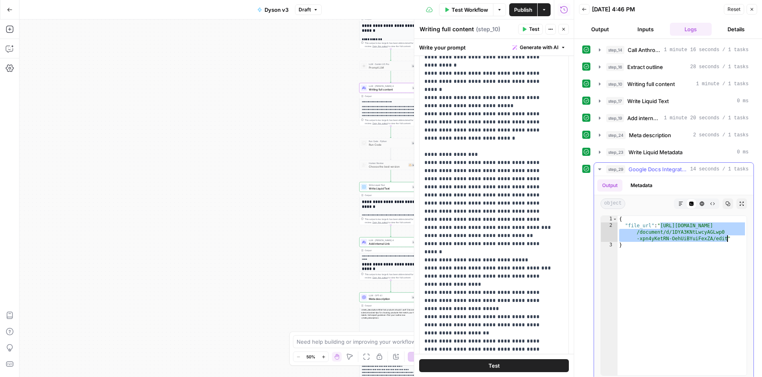
drag, startPoint x: 662, startPoint y: 224, endPoint x: 729, endPoint y: 239, distance: 67.8
click at [729, 239] on div "{ "file_url" : "https://docs.google.com /document/d/1DYA3KNtLwcyAGLwp0 -xpn4yKe…" at bounding box center [682, 302] width 129 height 172
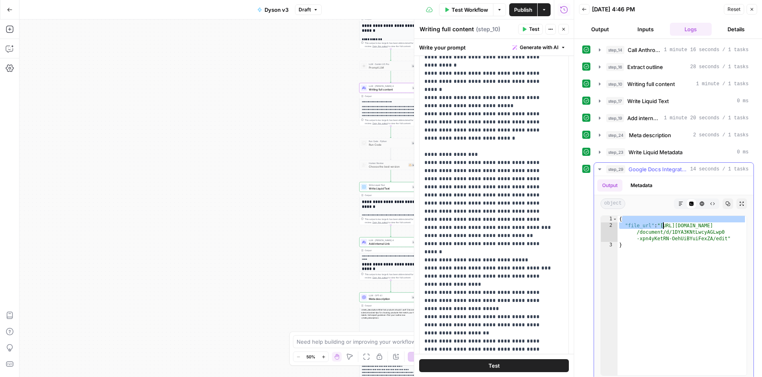
click at [666, 226] on div "{ "file_url" : "https://docs.google.com /document/d/1DYA3KNtLwcyAGLwp0 -xpn4yKe…" at bounding box center [682, 302] width 129 height 172
click at [663, 226] on div "{ "file_url" : "https://docs.google.com /document/d/1DYA3KNtLwcyAGLwp0 -xpn4yKe…" at bounding box center [682, 302] width 129 height 172
type textarea "**********"
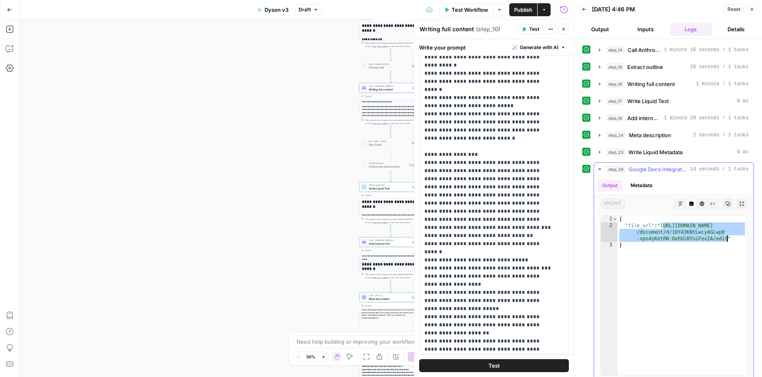
drag, startPoint x: 664, startPoint y: 225, endPoint x: 726, endPoint y: 236, distance: 63.1
click at [726, 236] on div "{ "file_url" : "https://docs.google.com /document/d/1DYA3KNtLwcyAGLwp0 -xpn4yKe…" at bounding box center [682, 302] width 129 height 172
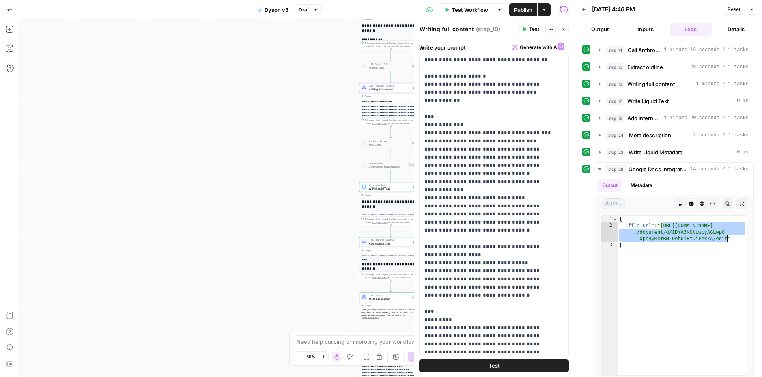
scroll to position [996, 0]
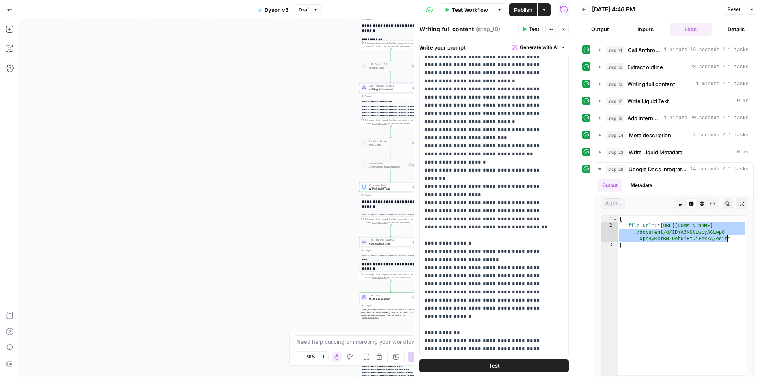
click at [748, 9] on button "Close" at bounding box center [752, 9] width 11 height 11
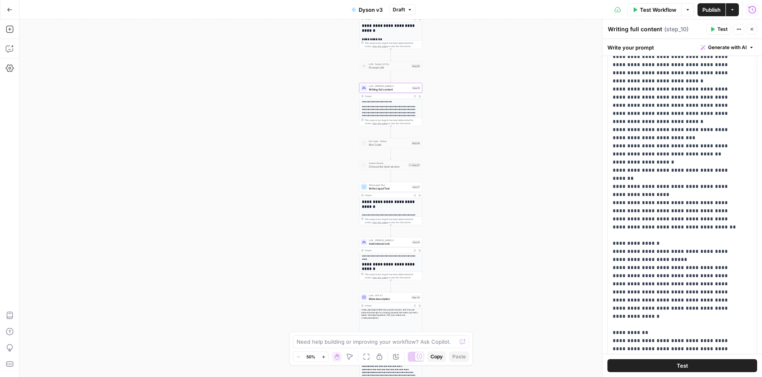
click at [383, 32] on h1 "**********" at bounding box center [389, 29] width 55 height 10
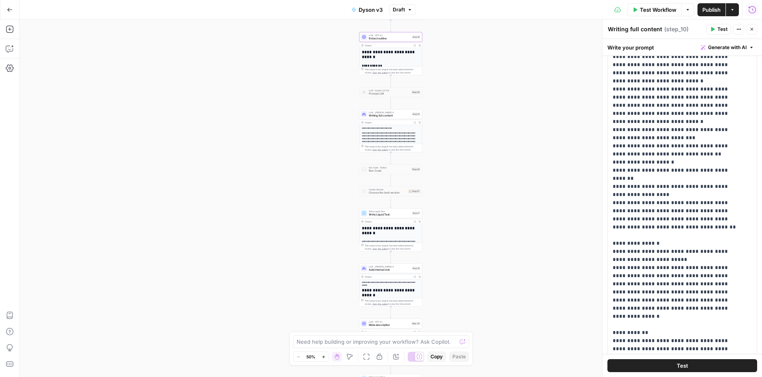
click at [384, 38] on span "Extract outline" at bounding box center [389, 39] width 41 height 4
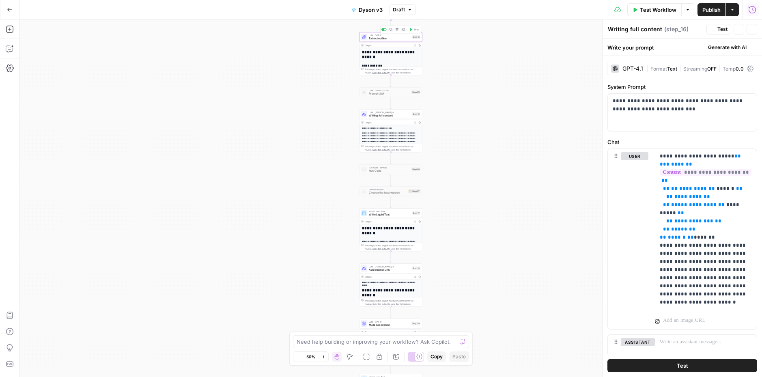
type textarea "Extract outline"
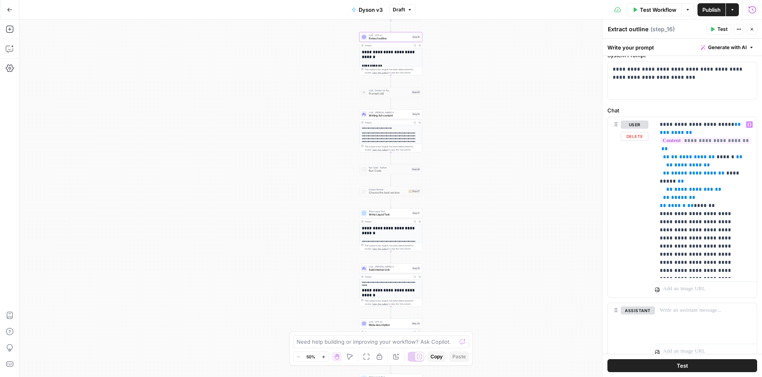
scroll to position [62, 0]
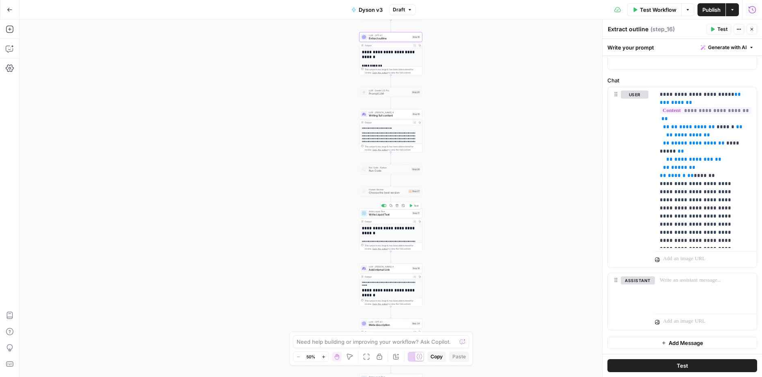
click at [382, 217] on div "Write Liquid Text Write Liquid Text Step 17 Copy step Delete step Add Note Test" at bounding box center [391, 213] width 63 height 10
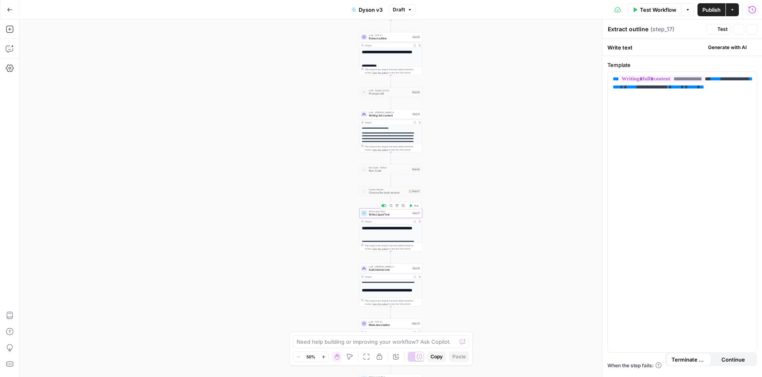
type textarea "Write Liquid Text"
click at [384, 117] on span "Writing full content" at bounding box center [389, 116] width 41 height 4
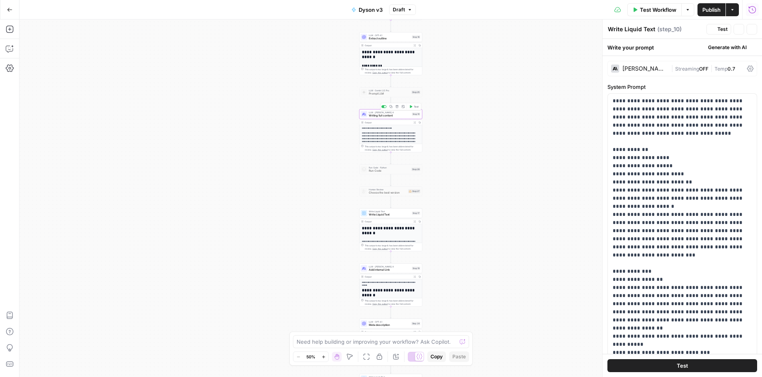
type textarea "Writing full content"
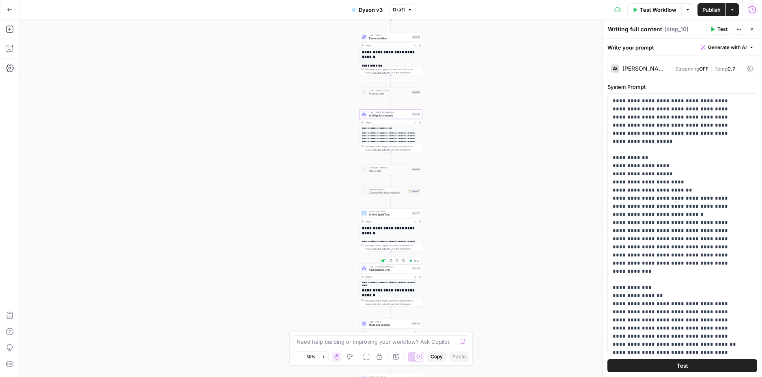
click at [380, 269] on span "Add internal Link" at bounding box center [389, 270] width 41 height 4
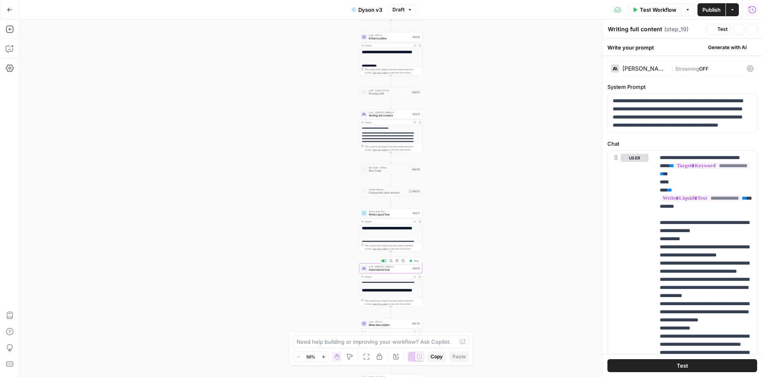
type textarea "Add internal Link"
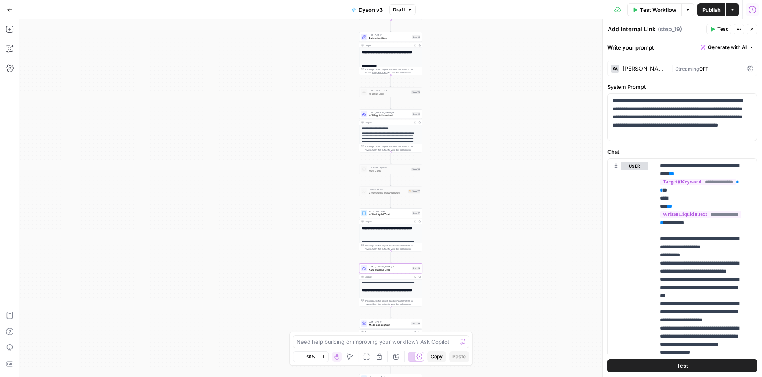
click at [399, 8] on span "Draft" at bounding box center [399, 9] width 12 height 7
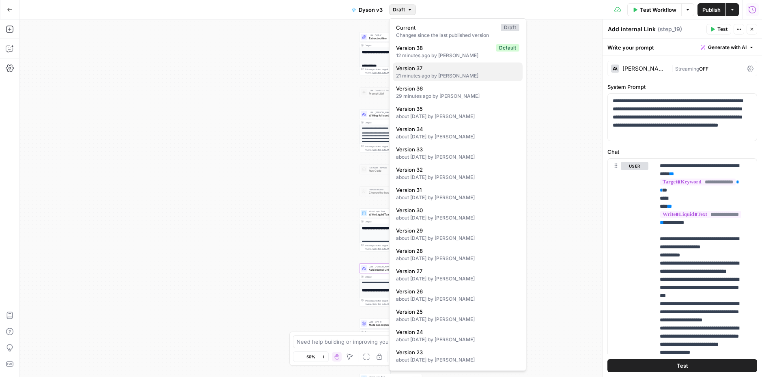
scroll to position [2, 0]
click at [476, 88] on span "Version 36" at bounding box center [456, 87] width 120 height 8
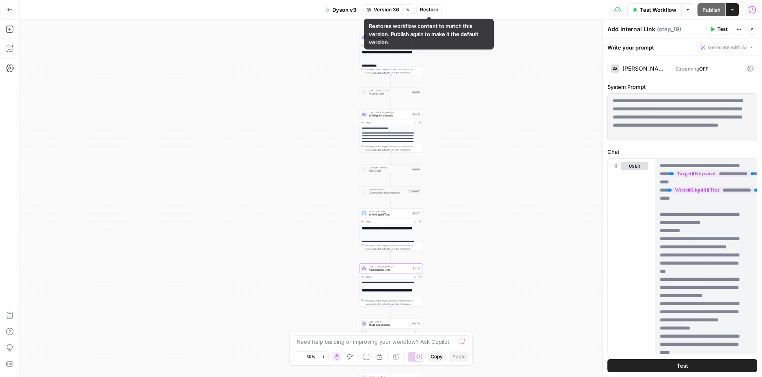
click at [439, 9] on button "Restore" at bounding box center [429, 9] width 26 height 11
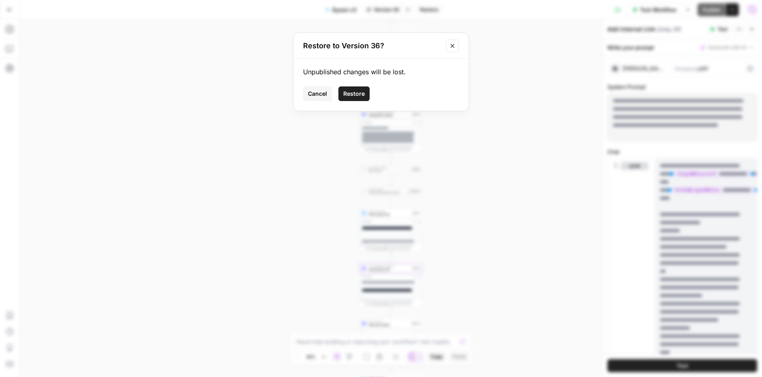
click at [367, 90] on button "Restore" at bounding box center [354, 93] width 31 height 15
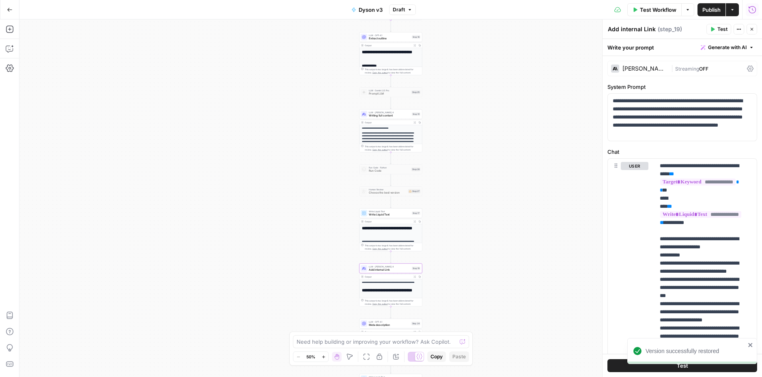
click at [390, 276] on div "Output" at bounding box center [388, 276] width 46 height 3
click at [388, 291] on h1 "**********" at bounding box center [389, 293] width 55 height 10
click at [384, 270] on span "Add internal Link" at bounding box center [389, 270] width 41 height 4
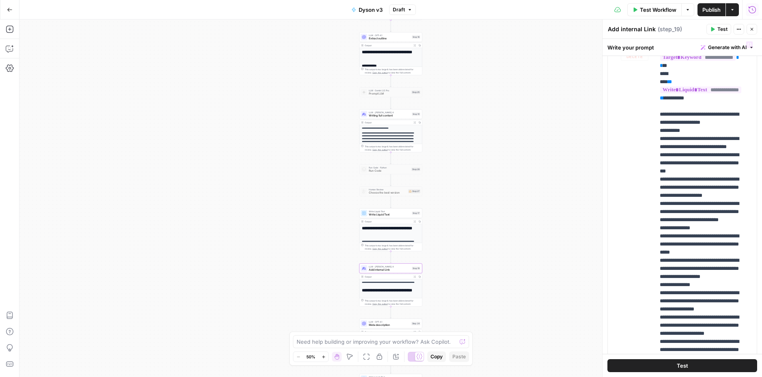
scroll to position [5, 0]
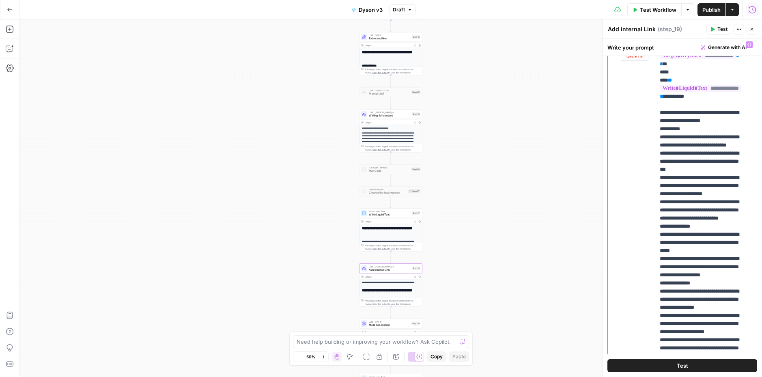
drag, startPoint x: 663, startPoint y: 126, endPoint x: 748, endPoint y: 248, distance: 148.9
click at [748, 248] on div "**********" at bounding box center [703, 202] width 96 height 331
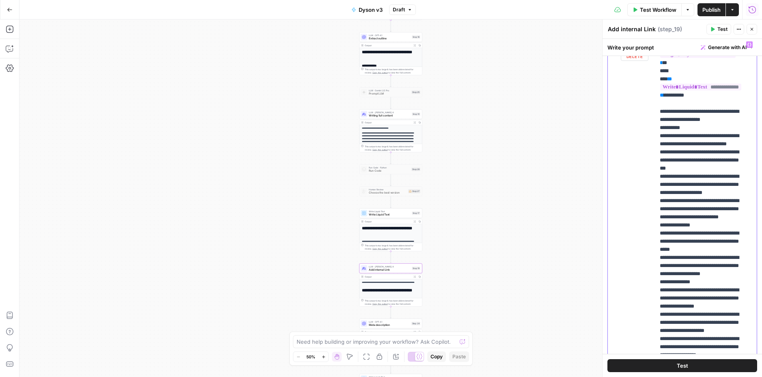
scroll to position [6, 3]
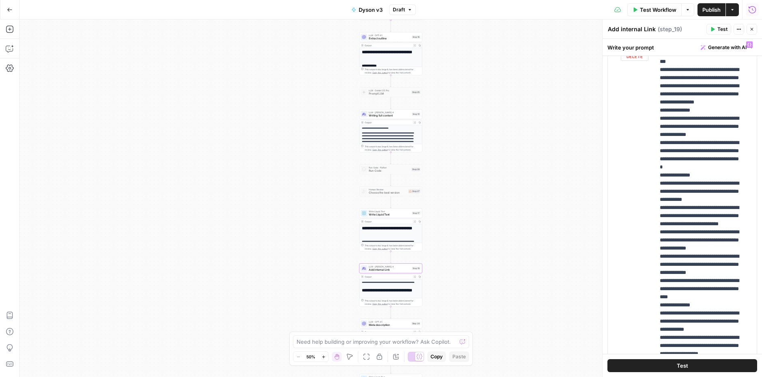
drag, startPoint x: 654, startPoint y: 116, endPoint x: 716, endPoint y: 180, distance: 89.0
click at [716, 180] on div "**********" at bounding box center [682, 212] width 149 height 350
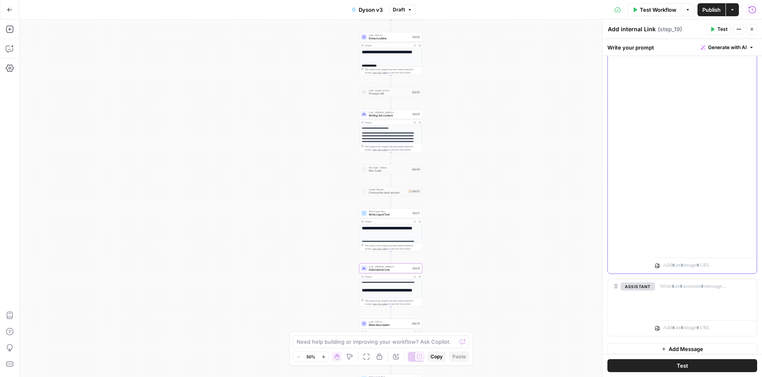
scroll to position [241, 0]
drag, startPoint x: 659, startPoint y: 141, endPoint x: 727, endPoint y: 180, distance: 78.5
click at [727, 180] on div "**********" at bounding box center [703, 83] width 96 height 331
copy p "**********"
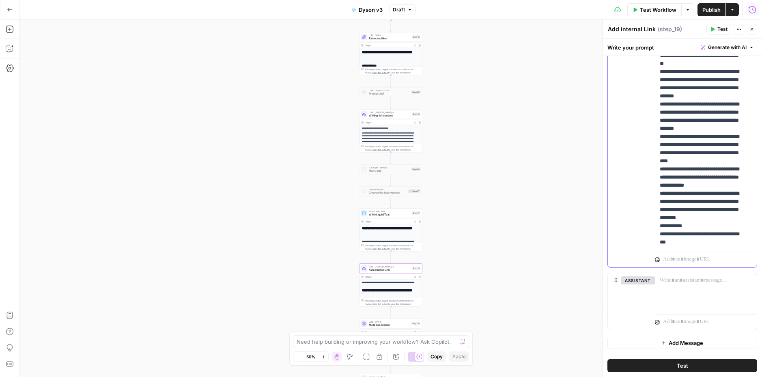
scroll to position [929, 3]
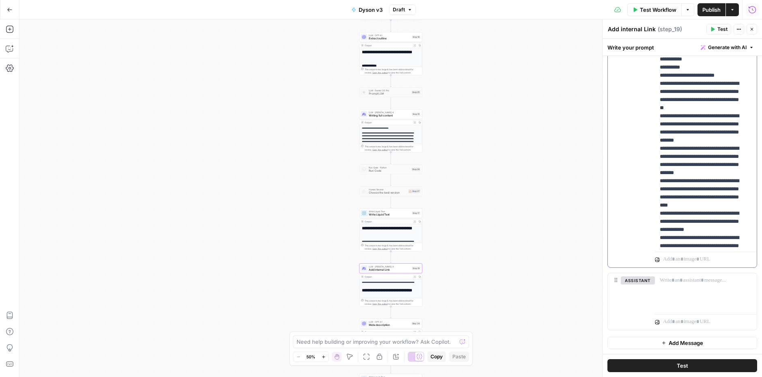
click at [706, 207] on p "**********" at bounding box center [700, 376] width 80 height 2768
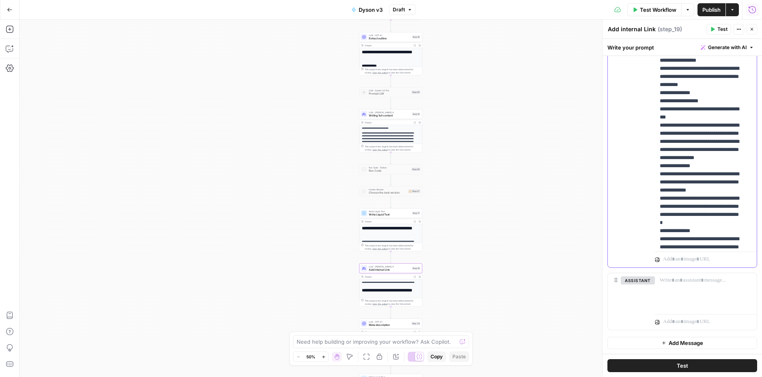
scroll to position [215, 3]
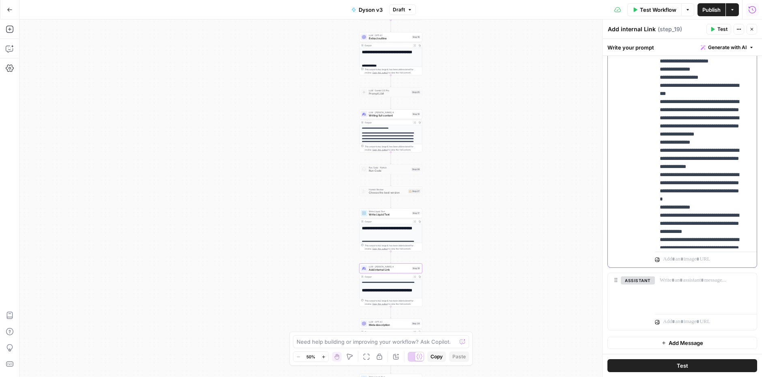
scroll to position [265, 3]
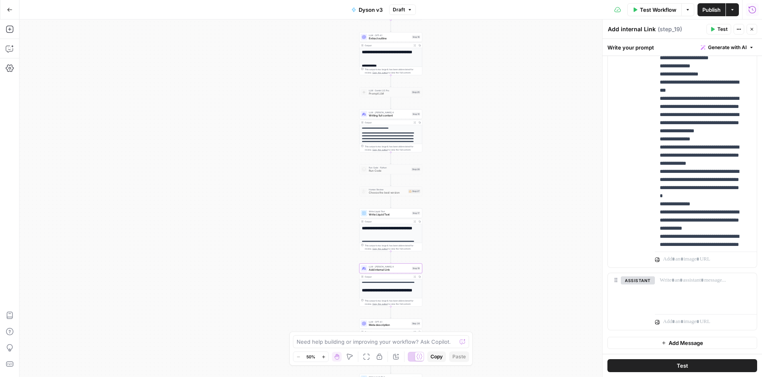
click at [636, 8] on icon "button" at bounding box center [635, 9] width 5 height 5
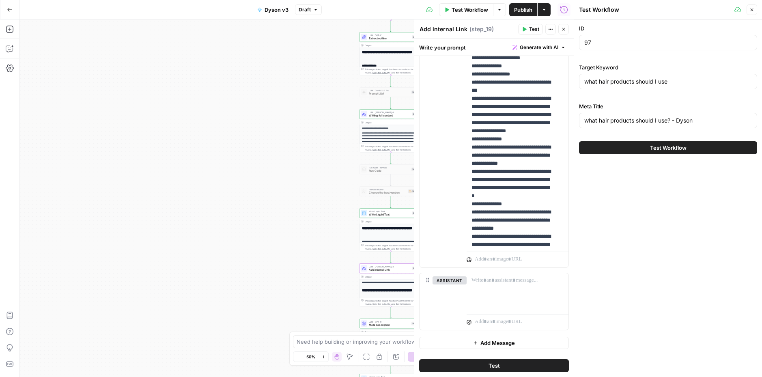
click at [642, 147] on button "Test Workflow" at bounding box center [668, 147] width 178 height 13
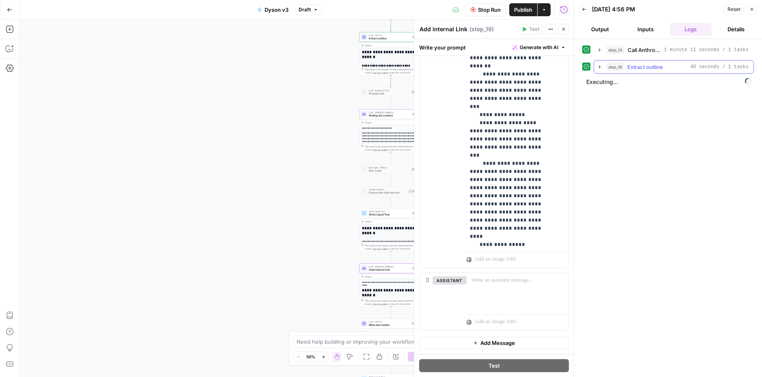
click at [601, 69] on icon "button" at bounding box center [600, 67] width 6 height 6
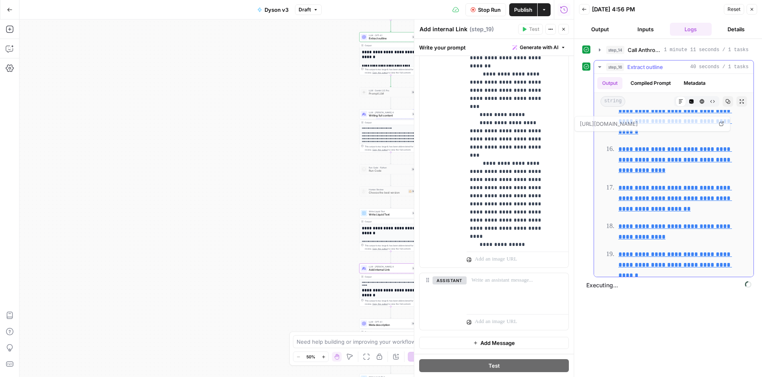
scroll to position [2578, 0]
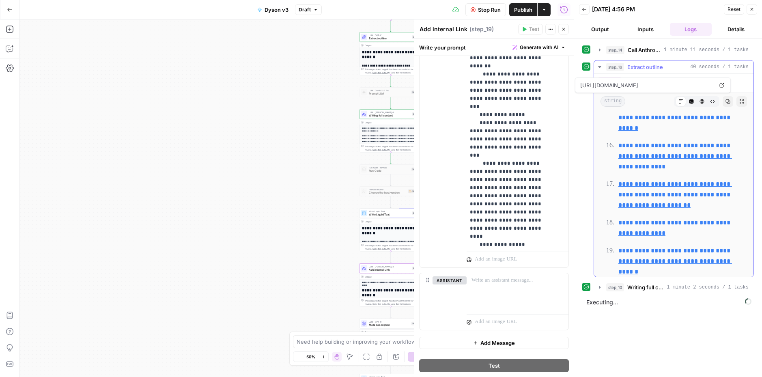
click at [599, 65] on icon "button" at bounding box center [600, 67] width 6 height 6
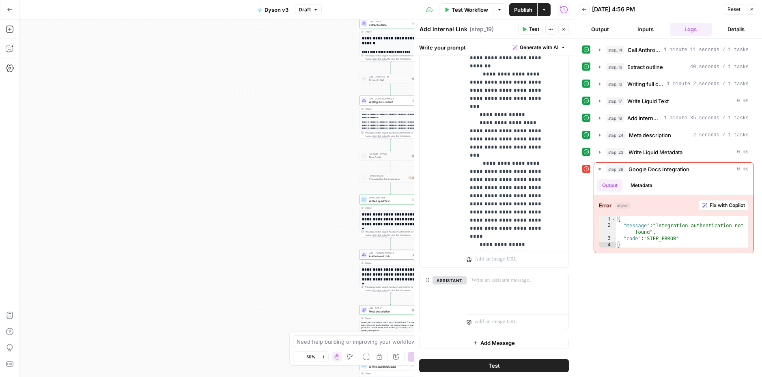
click at [378, 311] on span "Meta description" at bounding box center [389, 311] width 41 height 4
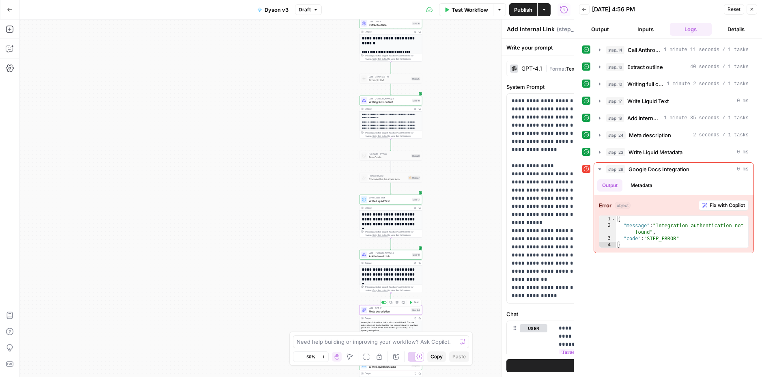
type textarea "Meta description"
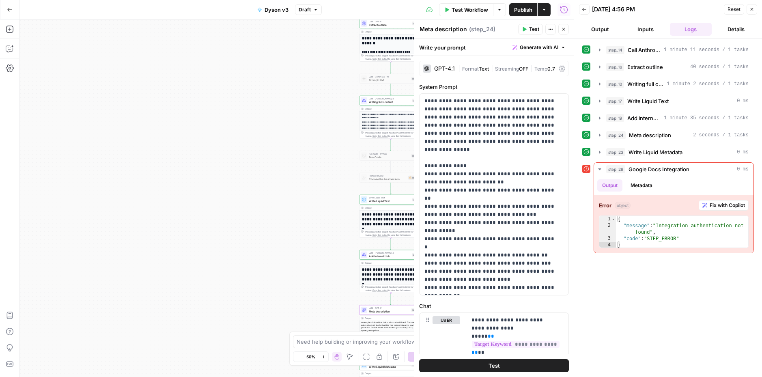
click at [750, 8] on icon "button" at bounding box center [752, 9] width 5 height 5
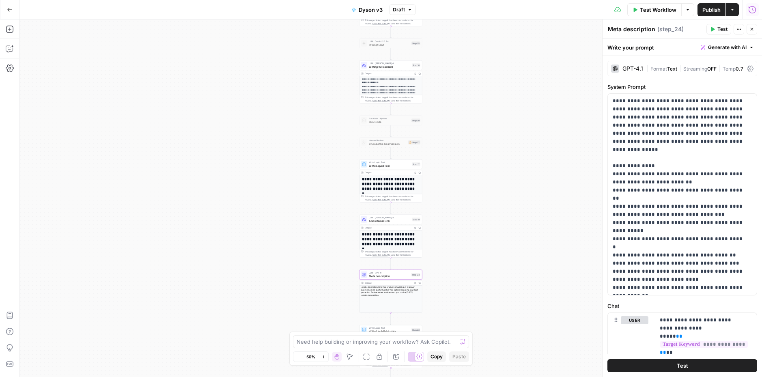
click at [378, 279] on div "LLM · GPT-4.1 Meta description Step 24 Copy step Delete step Add Note Test" at bounding box center [391, 275] width 63 height 10
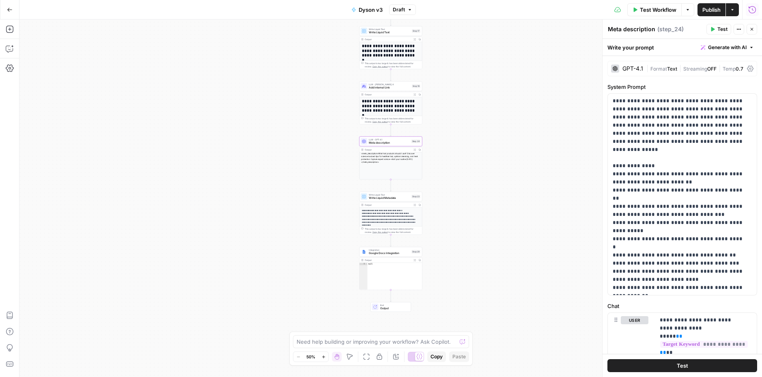
click at [377, 261] on div "Output" at bounding box center [388, 260] width 46 height 3
click at [371, 253] on span "Google Docs Integration" at bounding box center [389, 253] width 41 height 4
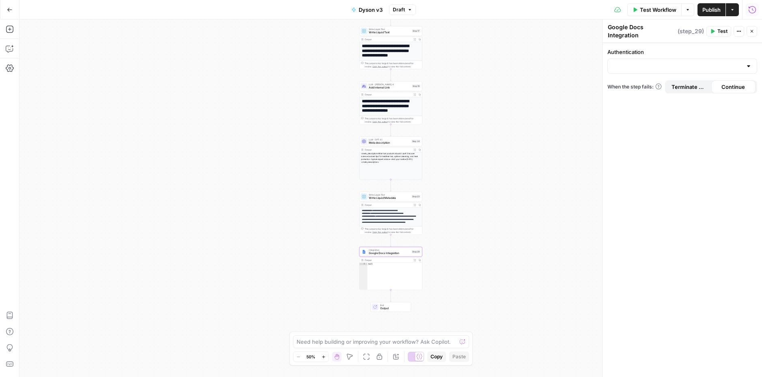
click at [632, 68] on div at bounding box center [683, 65] width 150 height 15
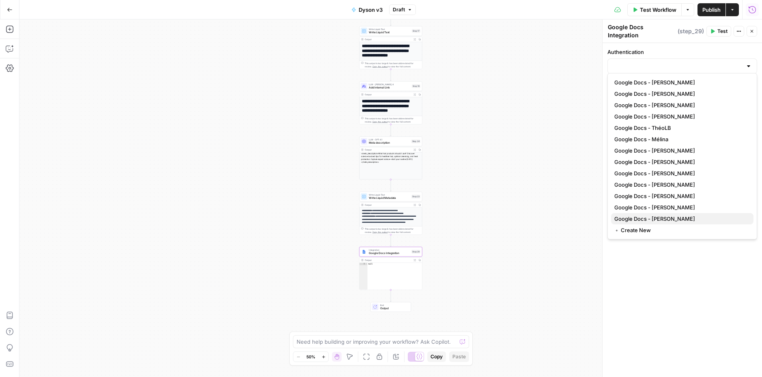
click at [670, 219] on span "Google Docs - Andréa" at bounding box center [680, 219] width 133 height 8
type input "Google Docs - Andréa"
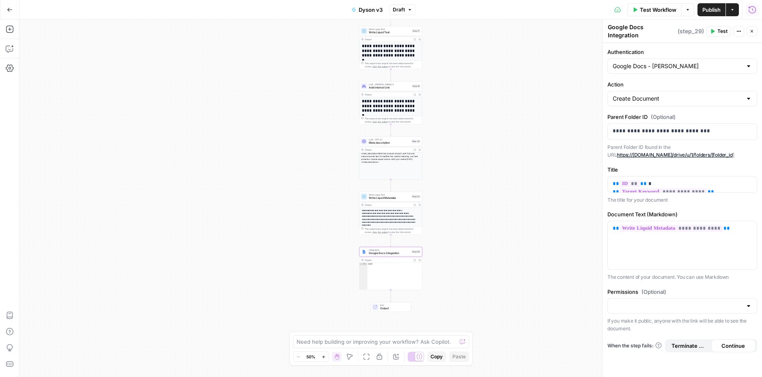
click at [712, 10] on span "Publish" at bounding box center [712, 10] width 18 height 8
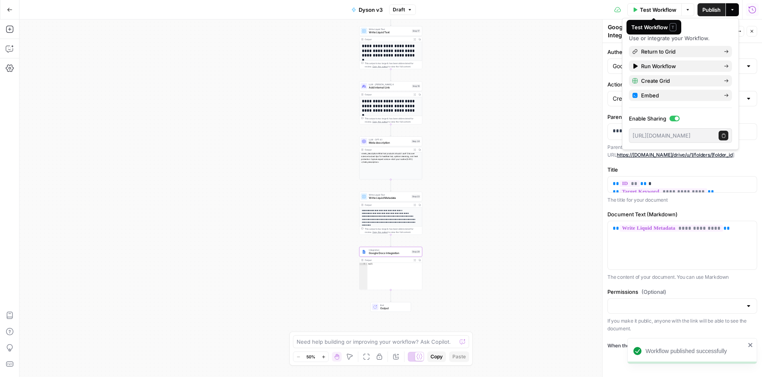
click at [671, 11] on button "Test Workflow" at bounding box center [654, 9] width 54 height 13
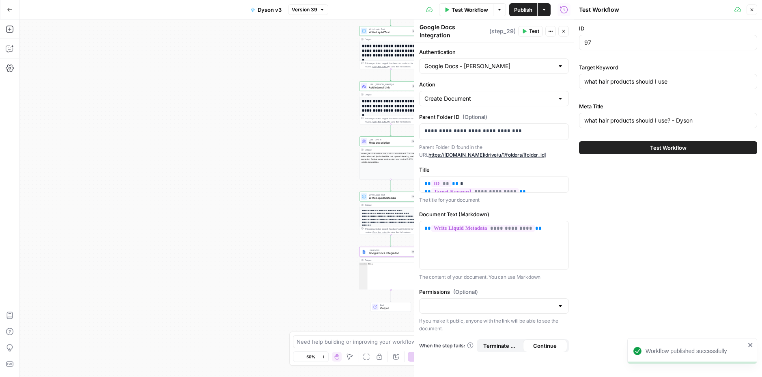
click at [714, 143] on button "Test Workflow" at bounding box center [668, 147] width 178 height 13
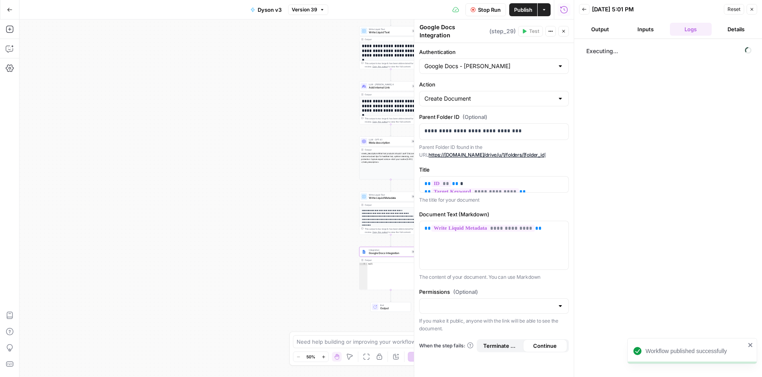
click at [566, 28] on button "Close" at bounding box center [563, 31] width 11 height 11
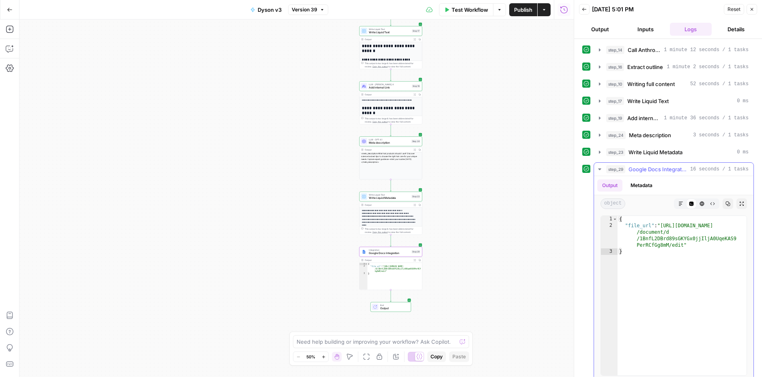
type textarea "**********"
drag, startPoint x: 662, startPoint y: 224, endPoint x: 684, endPoint y: 244, distance: 29.3
click at [684, 244] on div "{ "file_url" : "[URL][DOMAIN_NAME] /document/d /1BnfL2DBrd89sGKYGx0jjIljA0UqeKA…" at bounding box center [682, 302] width 129 height 172
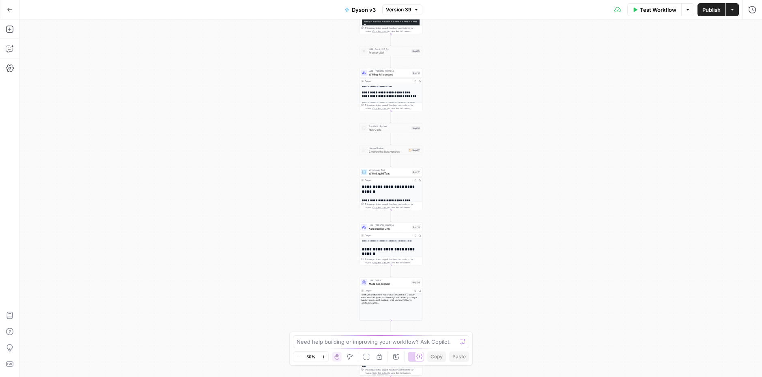
click at [382, 73] on span "Writing full content" at bounding box center [389, 74] width 41 height 4
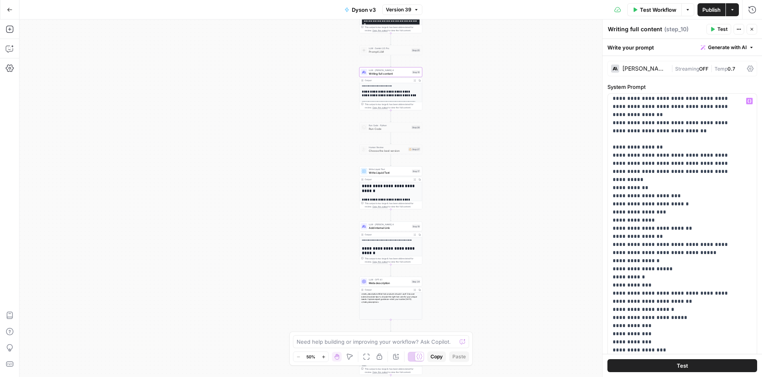
scroll to position [3428, 0]
drag, startPoint x: 651, startPoint y: 179, endPoint x: 701, endPoint y: 166, distance: 51.4
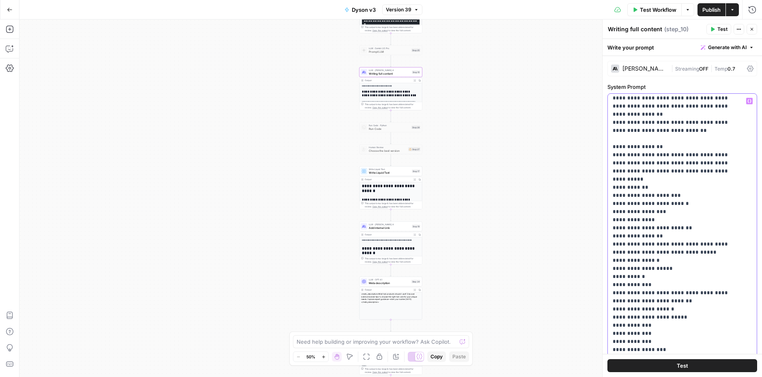
scroll to position [3430, 0]
drag, startPoint x: 703, startPoint y: 164, endPoint x: 711, endPoint y: 176, distance: 13.9
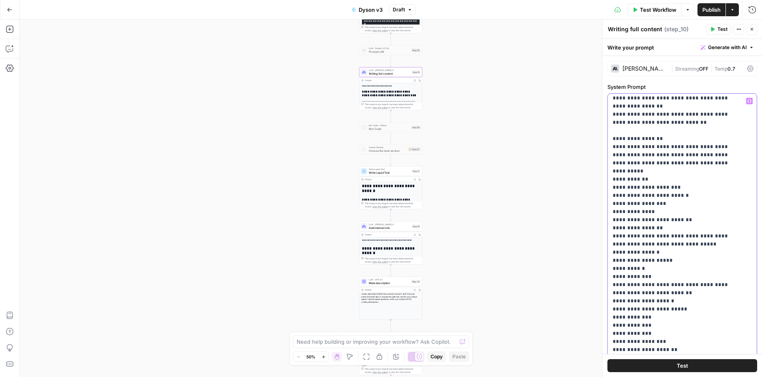
drag, startPoint x: 625, startPoint y: 196, endPoint x: 626, endPoint y: 200, distance: 4.4
drag, startPoint x: 629, startPoint y: 203, endPoint x: 627, endPoint y: 196, distance: 6.3
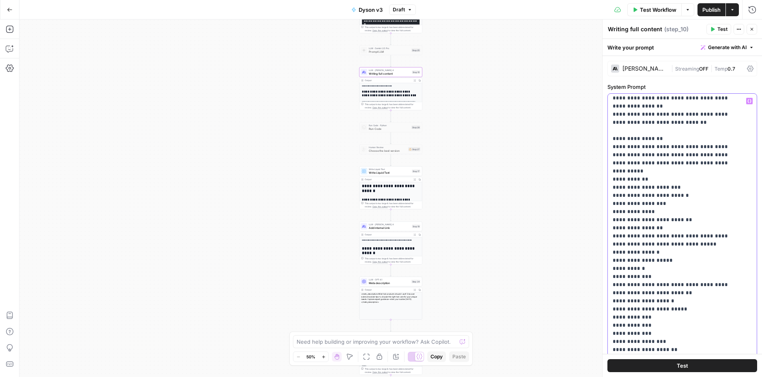
drag, startPoint x: 627, startPoint y: 196, endPoint x: 736, endPoint y: 192, distance: 109.6
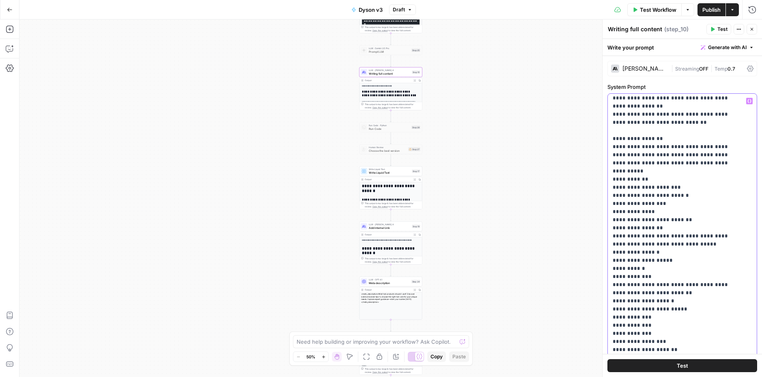
drag, startPoint x: 735, startPoint y: 194, endPoint x: 626, endPoint y: 196, distance: 108.8
drag, startPoint x: 625, startPoint y: 195, endPoint x: 735, endPoint y: 197, distance: 110.4
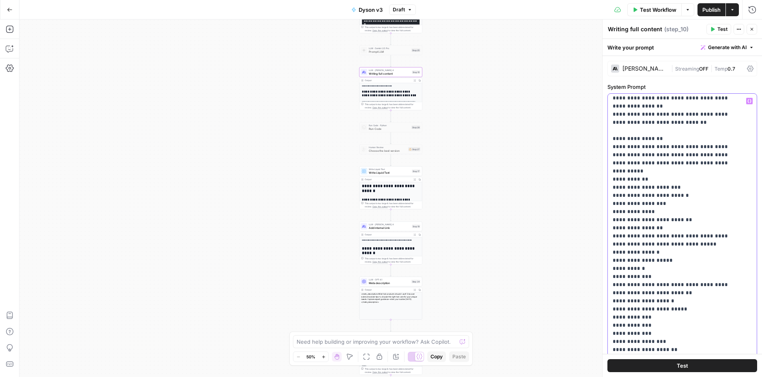
copy p "**********"
drag, startPoint x: 637, startPoint y: 220, endPoint x: 703, endPoint y: 221, distance: 66.2
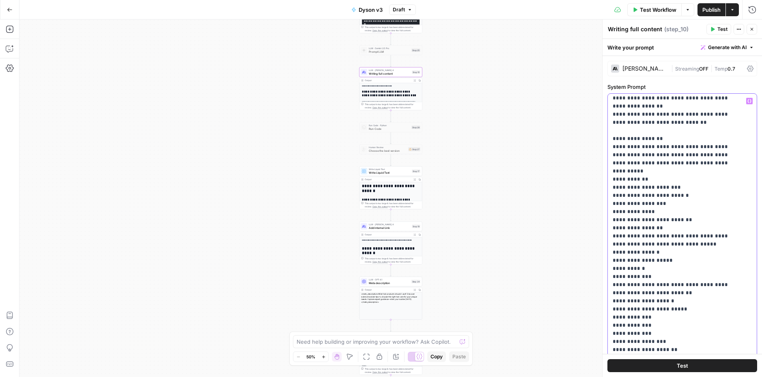
copy p "**********"
drag, startPoint x: 614, startPoint y: 210, endPoint x: 721, endPoint y: 222, distance: 107.8
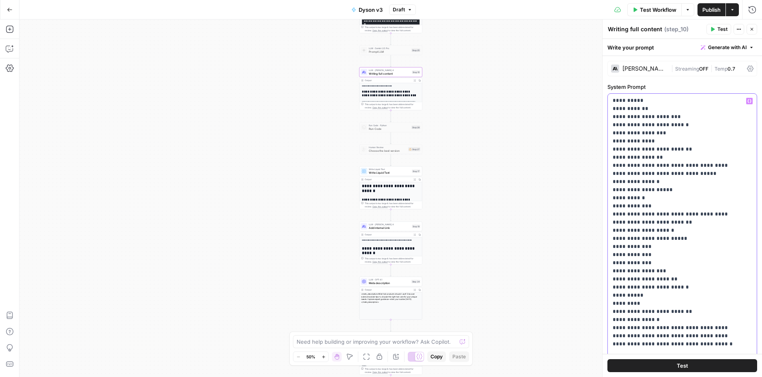
scroll to position [3596, 0]
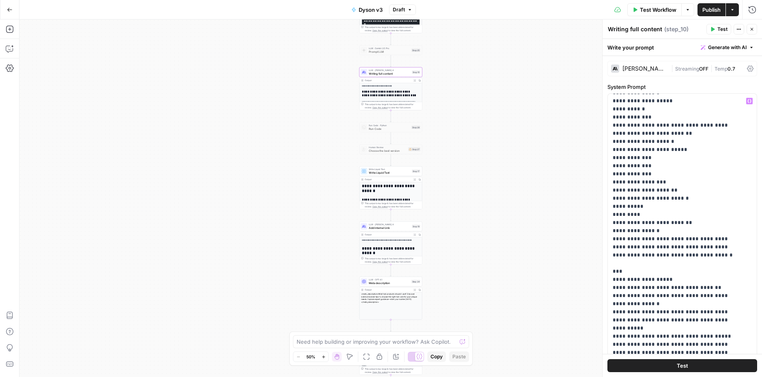
click at [712, 12] on span "Publish" at bounding box center [712, 10] width 18 height 8
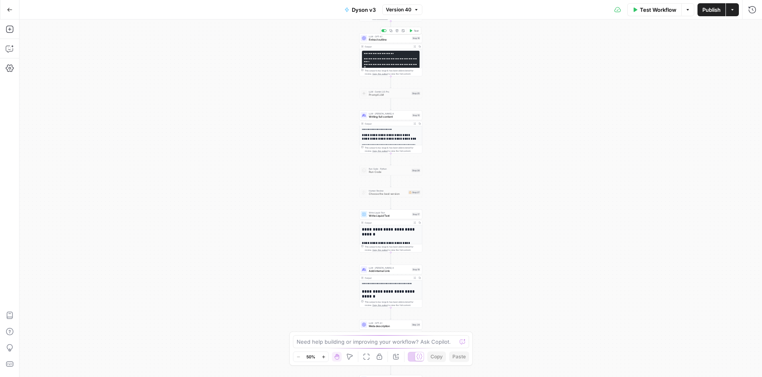
click at [381, 40] on span "Extract outline" at bounding box center [389, 40] width 41 height 4
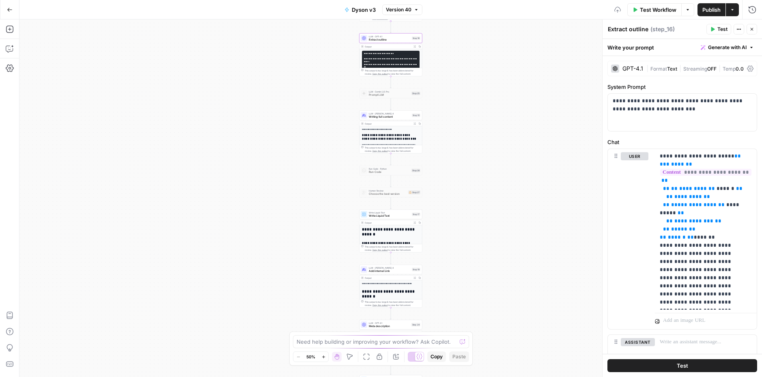
click at [373, 120] on div "**********" at bounding box center [391, 131] width 63 height 43
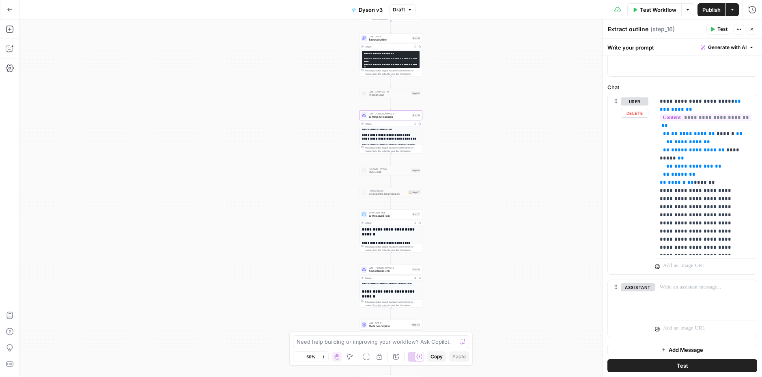
scroll to position [62, 0]
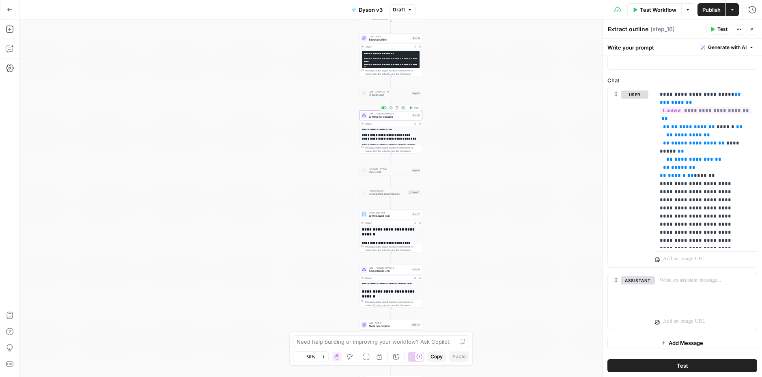
click at [389, 116] on span "Writing full content" at bounding box center [389, 117] width 41 height 4
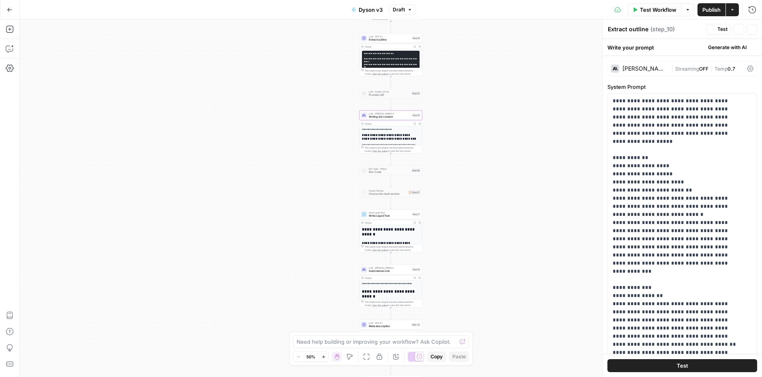
type textarea "Writing full content"
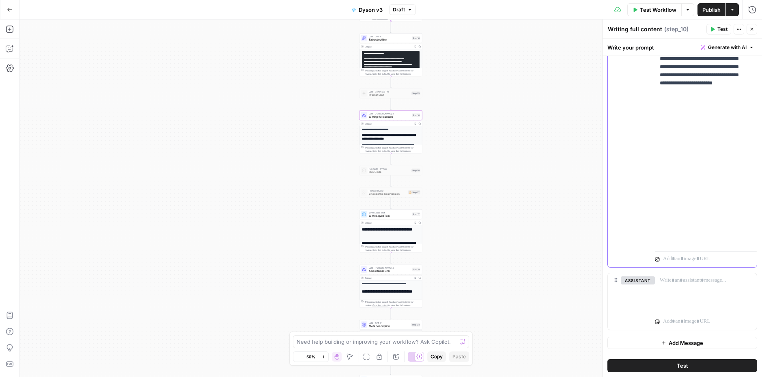
scroll to position [6084, 0]
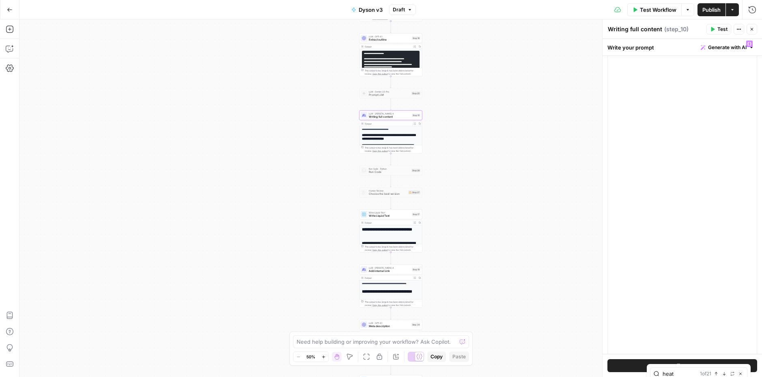
type input "heat"
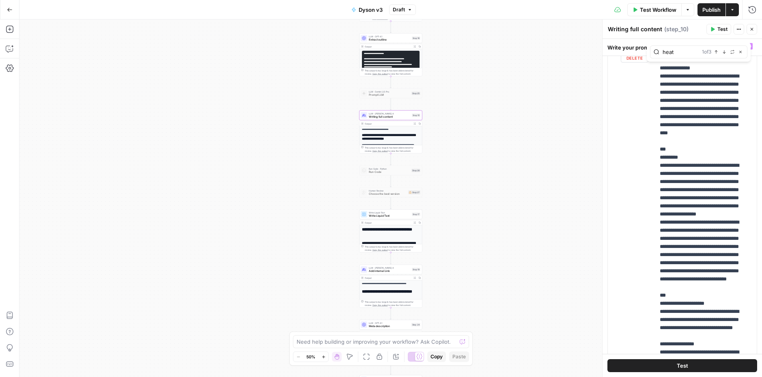
scroll to position [2038, 0]
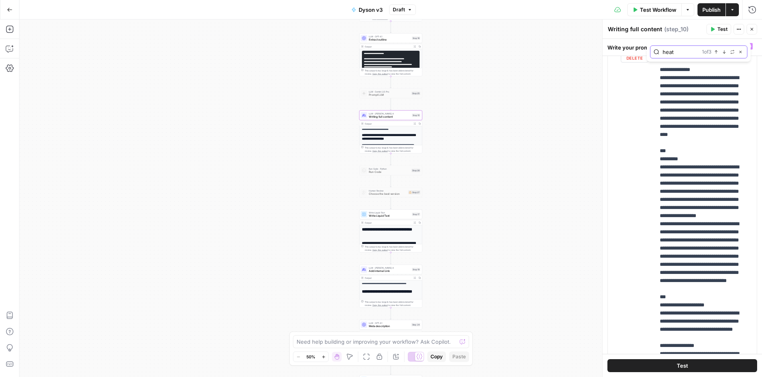
click at [714, 51] on icon "button" at bounding box center [716, 52] width 4 height 4
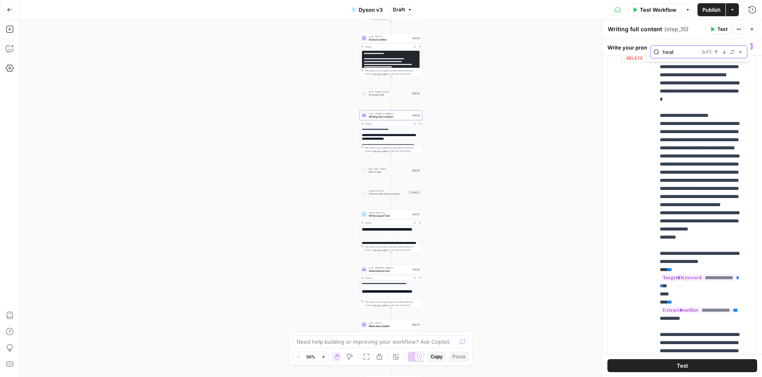
scroll to position [5921, 0]
click at [724, 54] on button "Next Match" at bounding box center [724, 52] width 6 height 6
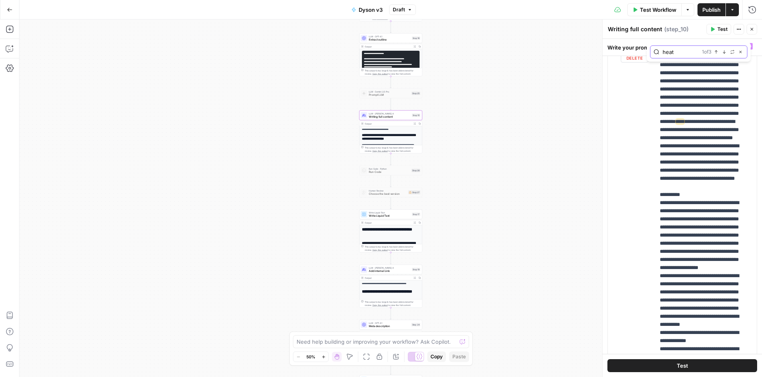
scroll to position [4778, 0]
drag, startPoint x: 738, startPoint y: 97, endPoint x: 683, endPoint y: 94, distance: 54.5
drag, startPoint x: 662, startPoint y: 75, endPoint x: 684, endPoint y: 75, distance: 21.9
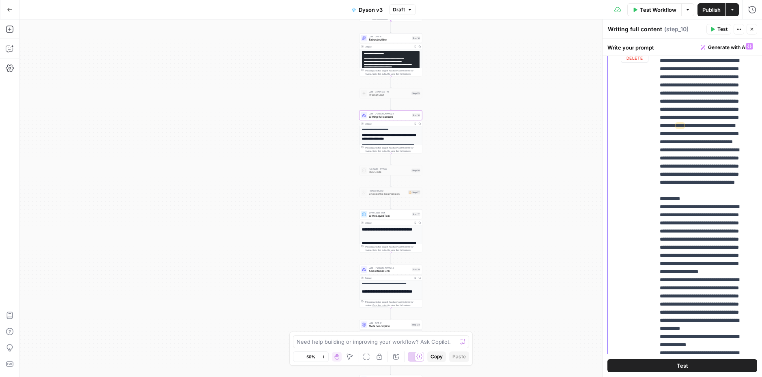
drag, startPoint x: 665, startPoint y: 79, endPoint x: 702, endPoint y: 77, distance: 36.6
drag, startPoint x: 686, startPoint y: 86, endPoint x: 737, endPoint y: 104, distance: 54.4
click at [737, 104] on div "**********" at bounding box center [703, 204] width 96 height 331
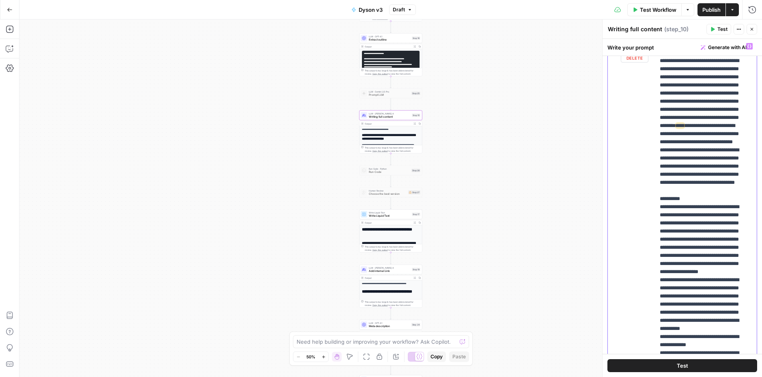
click at [737, 104] on div "**********" at bounding box center [703, 204] width 96 height 331
drag, startPoint x: 736, startPoint y: 102, endPoint x: 689, endPoint y: 84, distance: 50.9
drag, startPoint x: 684, startPoint y: 86, endPoint x: 726, endPoint y: 75, distance: 43.1
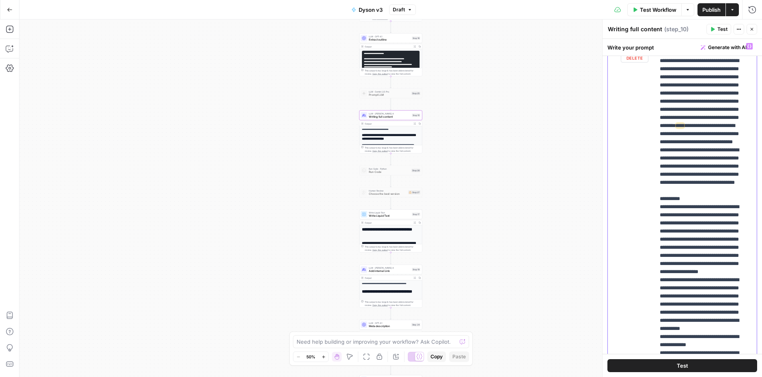
copy p "**********"
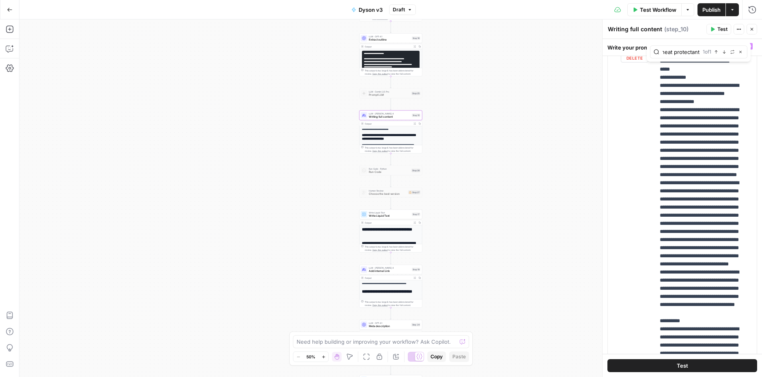
scroll to position [4650, 2]
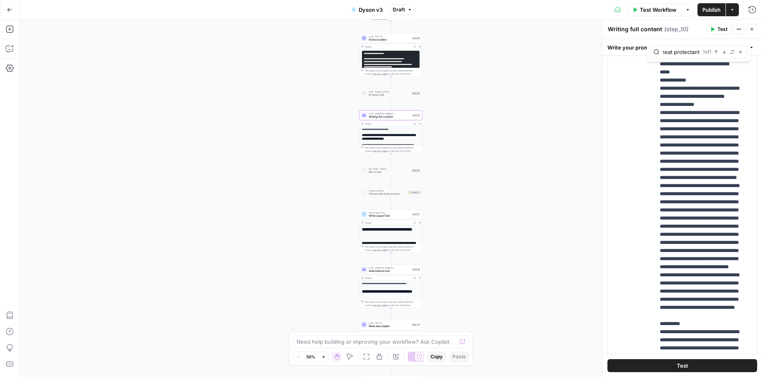
type input "heat protectant"
click at [379, 115] on span "Writing full content" at bounding box center [389, 117] width 41 height 4
click at [380, 122] on div "Output" at bounding box center [388, 123] width 46 height 3
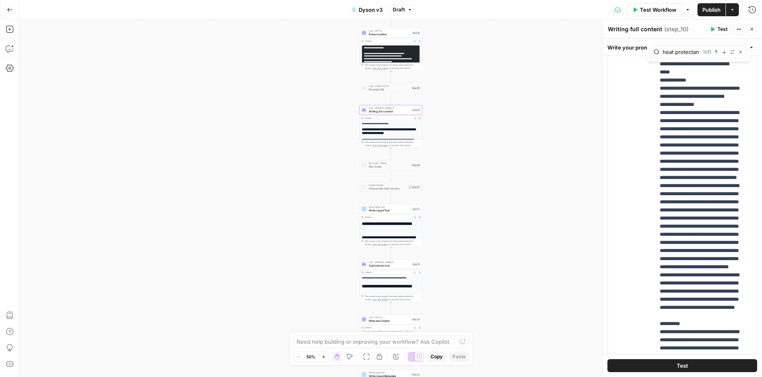
click at [716, 7] on span "Publish" at bounding box center [712, 10] width 18 height 8
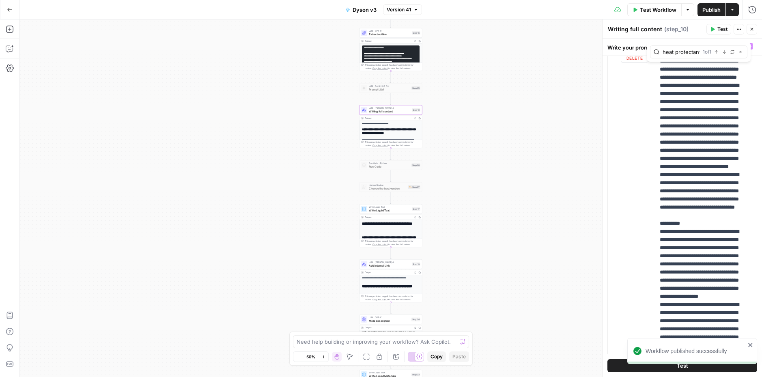
scroll to position [5019, 2]
